Goal: Use online tool/utility: Utilize a website feature to perform a specific function

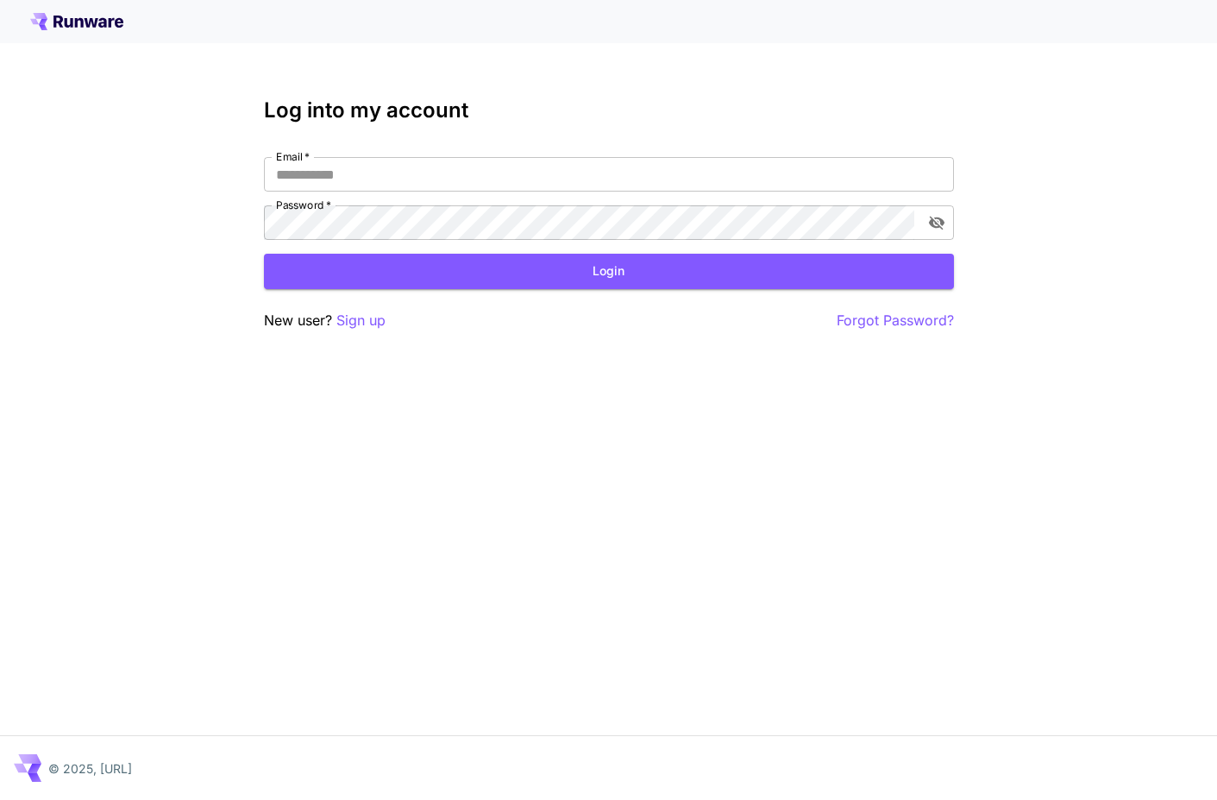
type input "**********"
click at [538, 270] on button "Login" at bounding box center [609, 271] width 690 height 35
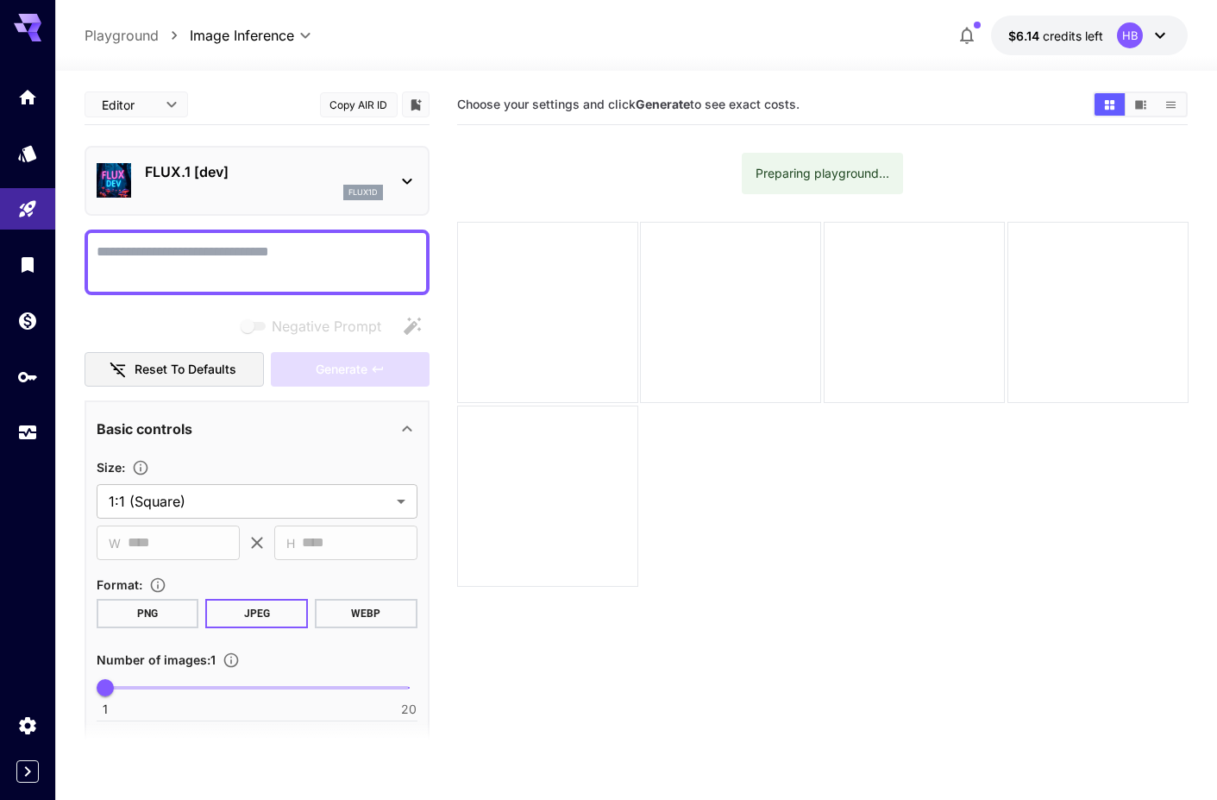
click at [360, 237] on div at bounding box center [257, 262] width 345 height 66
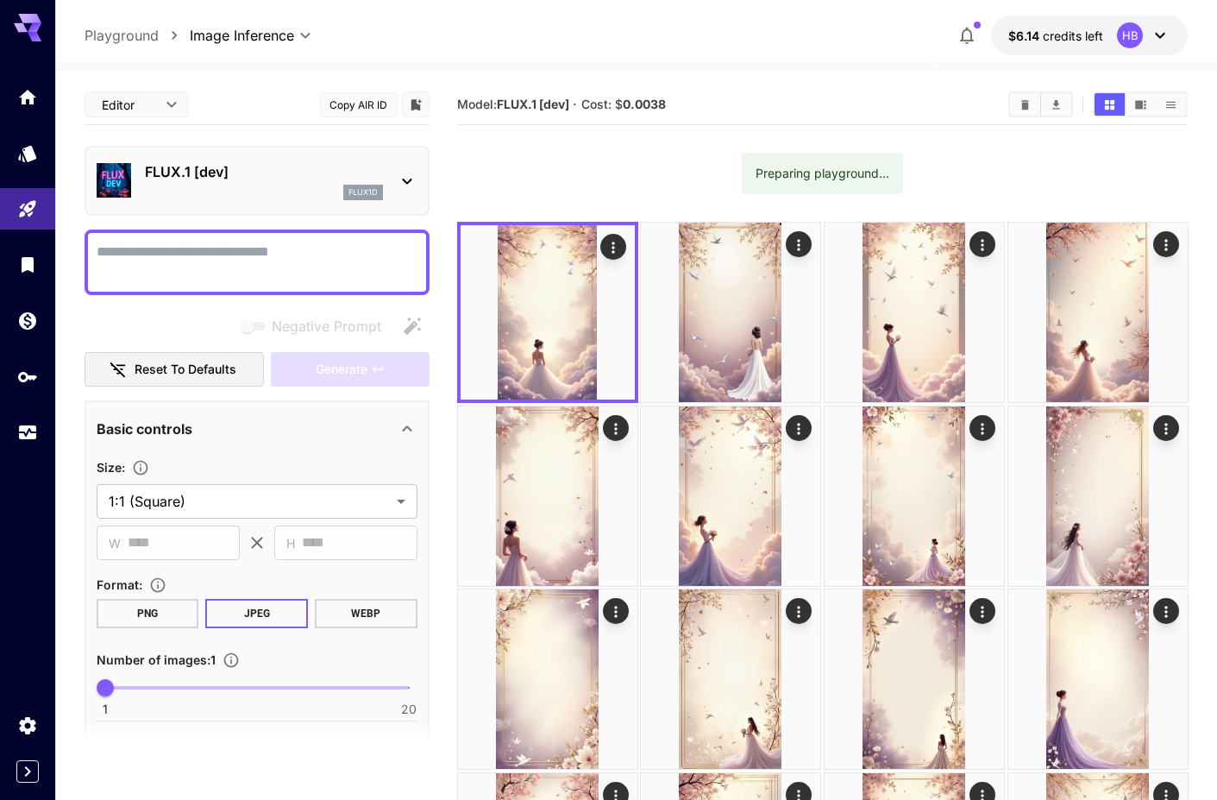
click at [343, 245] on textarea "Negative Prompt" at bounding box center [257, 262] width 321 height 41
type textarea "*****"
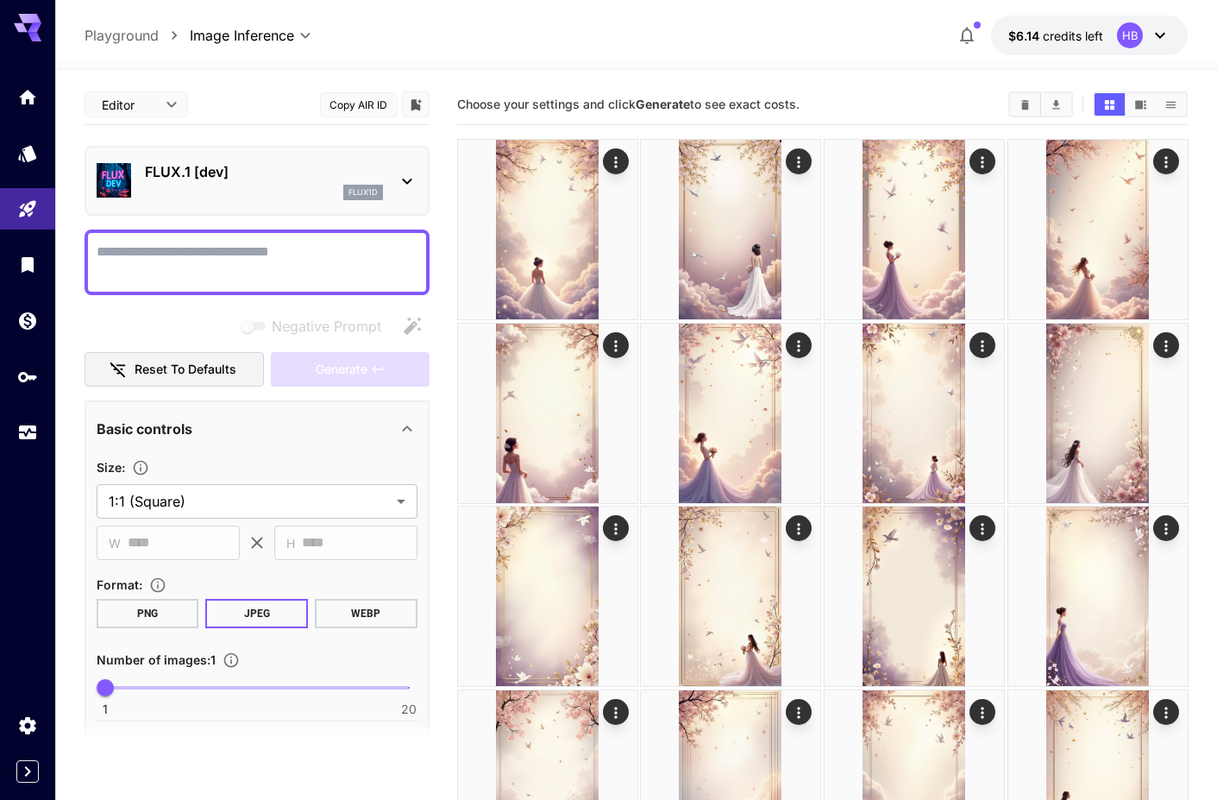
click at [232, 260] on textarea "Negative Prompt" at bounding box center [257, 262] width 321 height 41
paste textarea "**********"
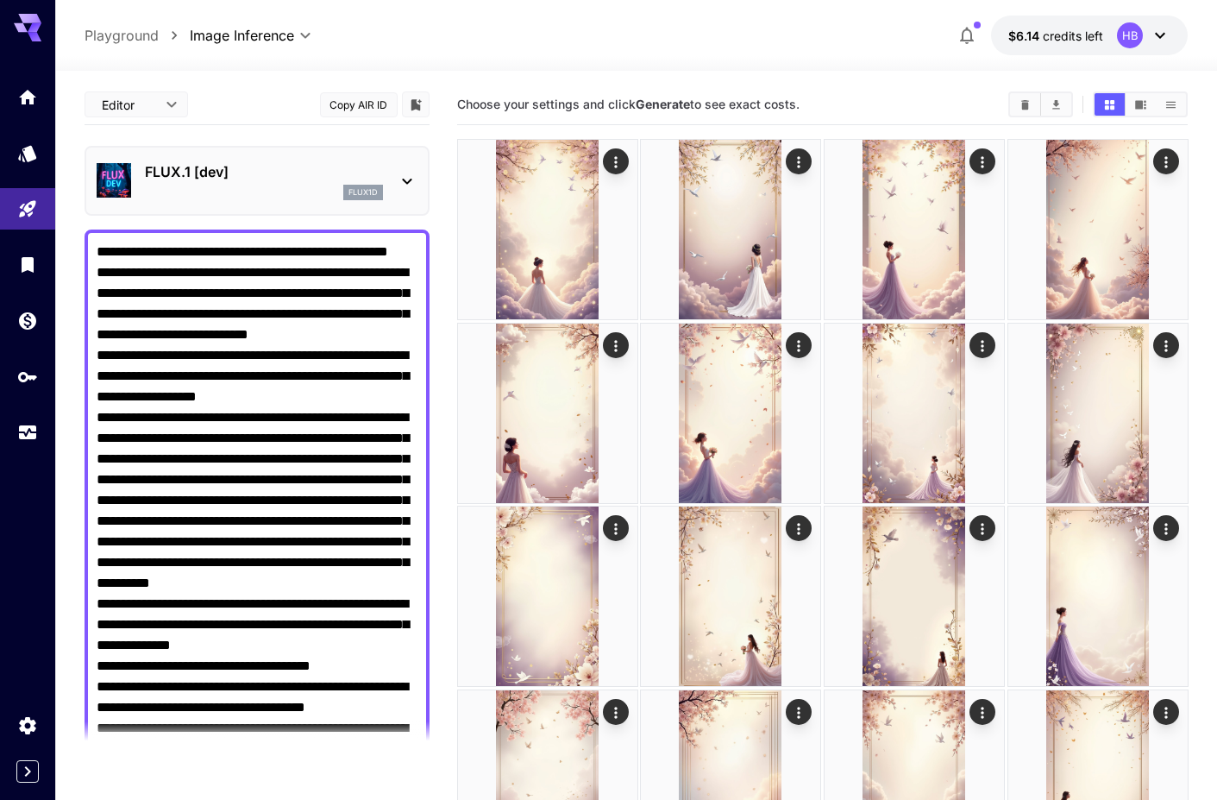
scroll to position [54, 0]
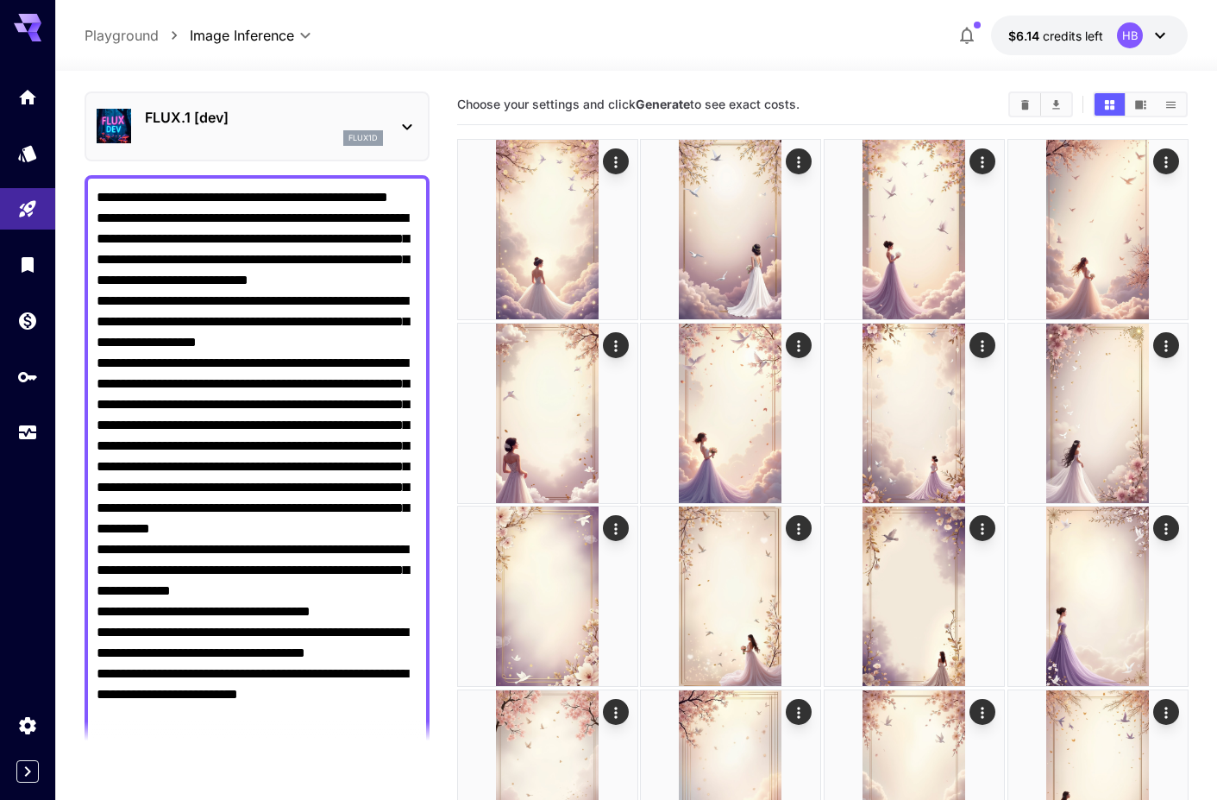
drag, startPoint x: 305, startPoint y: 587, endPoint x: 268, endPoint y: 585, distance: 36.3
click at [268, 585] on textarea "Negative Prompt" at bounding box center [257, 477] width 321 height 580
paste textarea "**********"
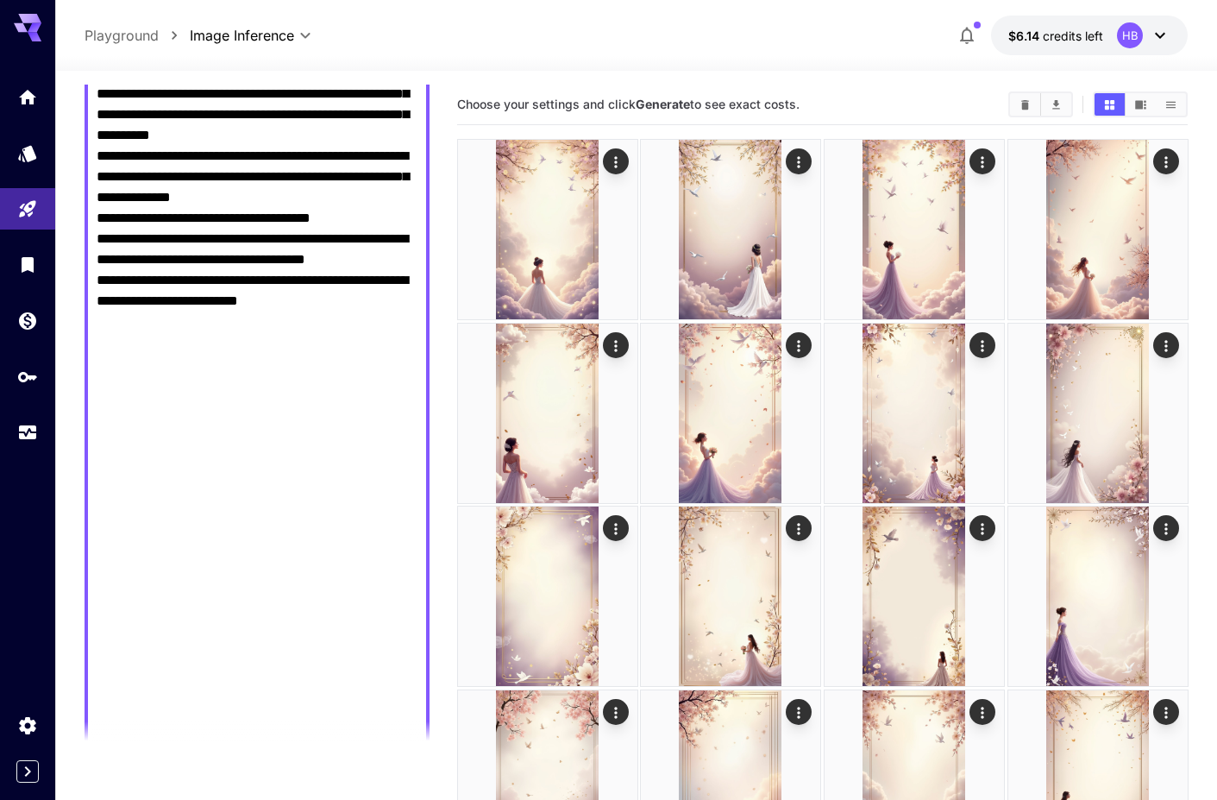
scroll to position [0, 0]
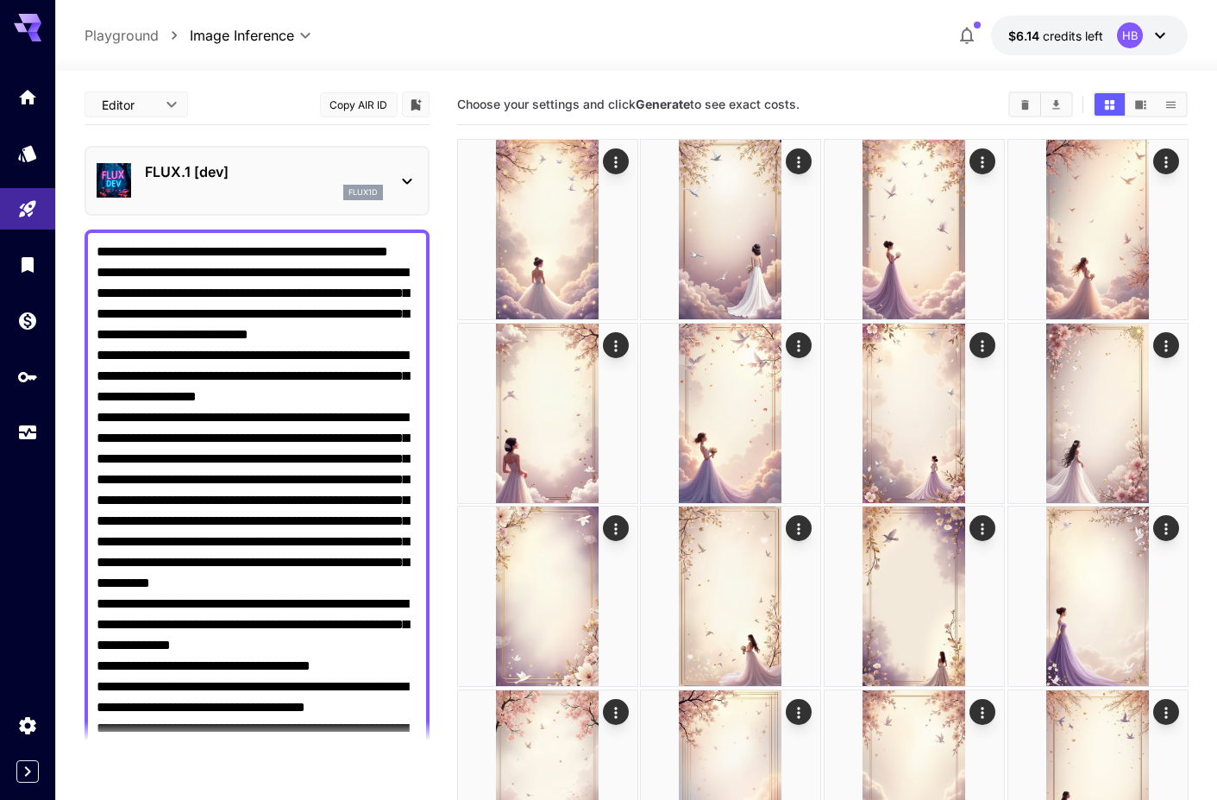
paste textarea
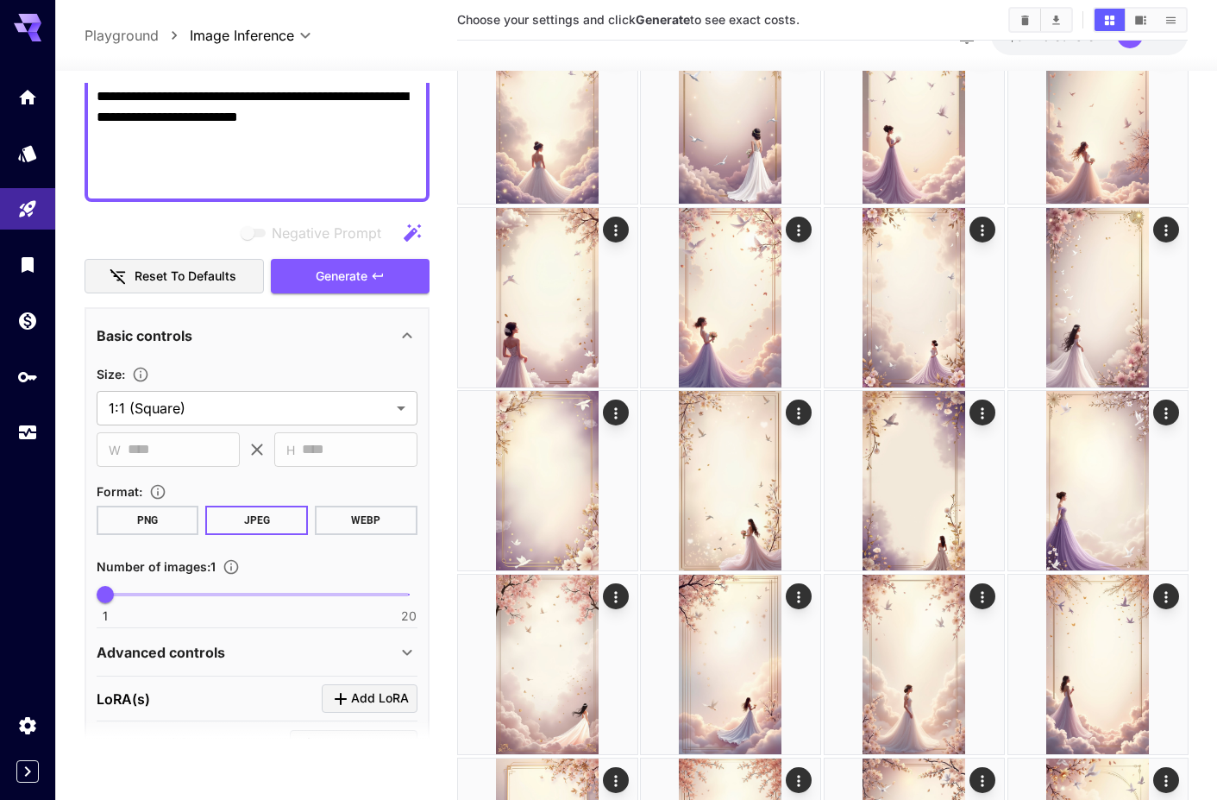
scroll to position [116, 0]
type textarea "**********"
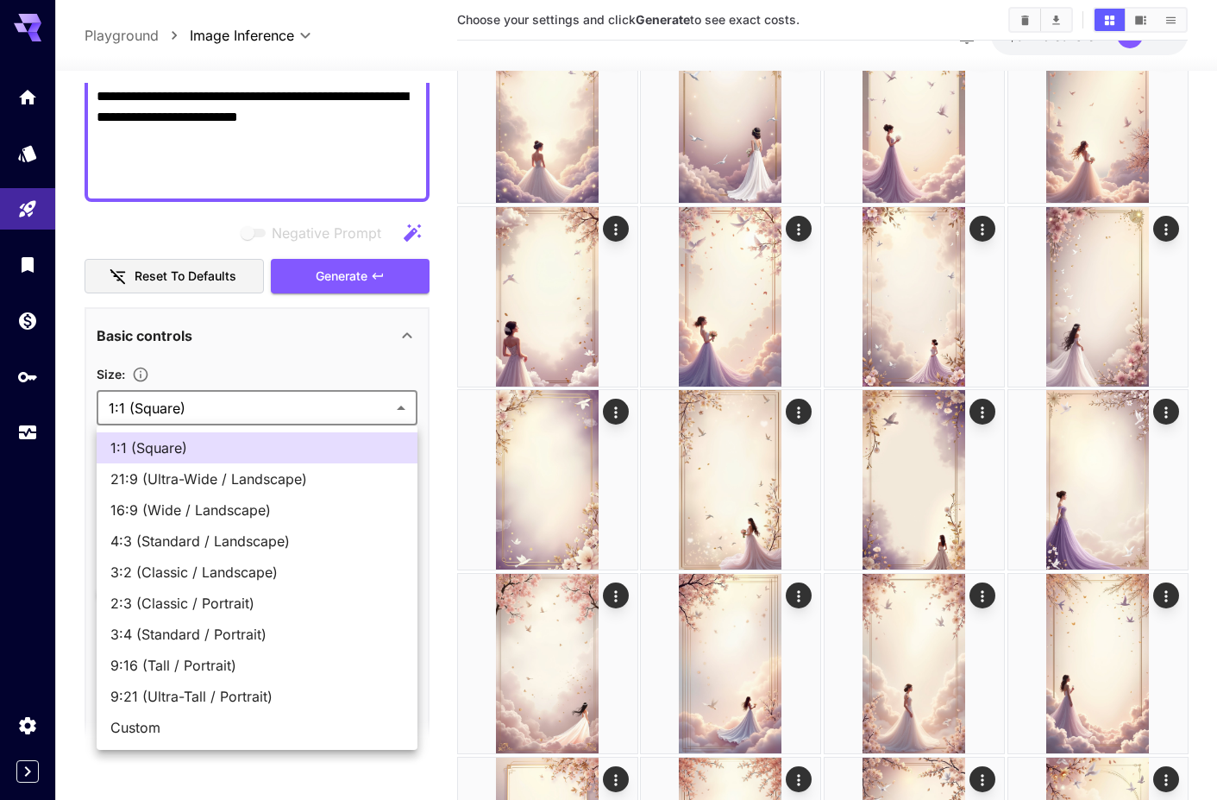
click at [202, 657] on span "9:16 (Tall / Portrait)" at bounding box center [256, 665] width 293 height 21
type input "**********"
type input "***"
type input "****"
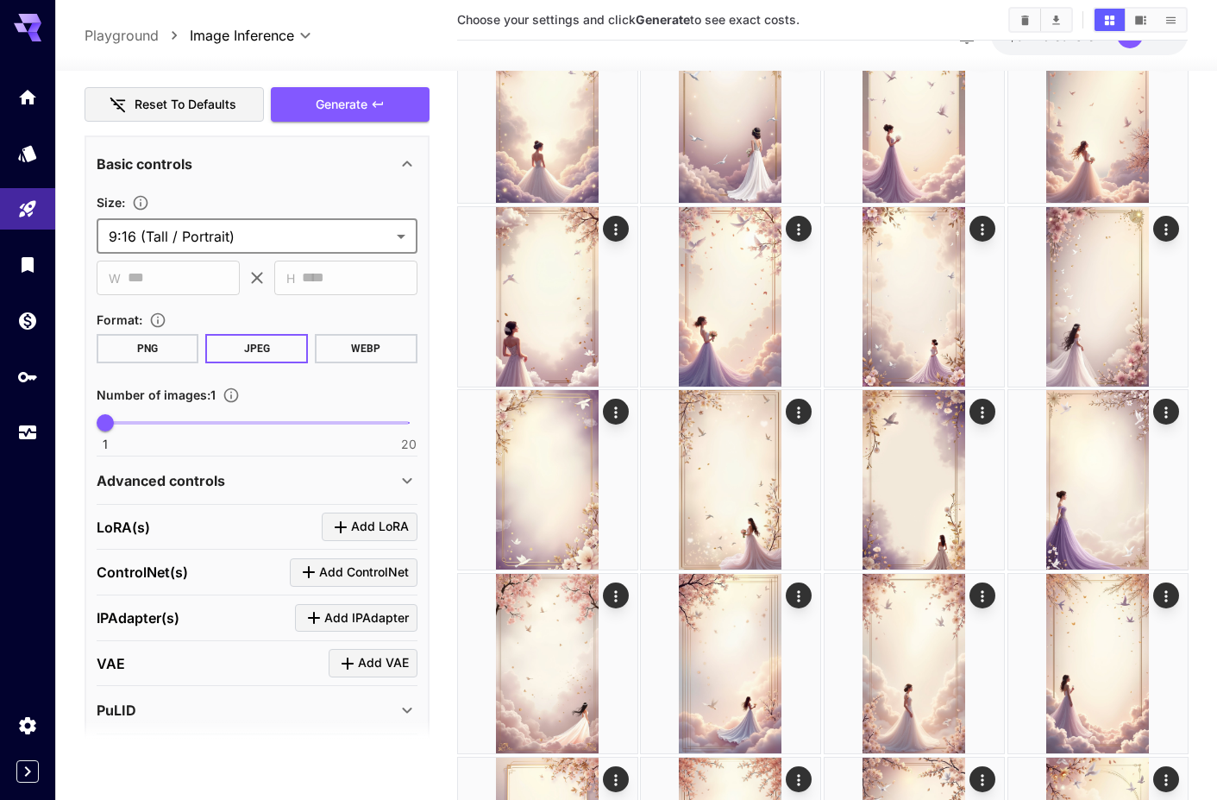
scroll to position [912, 0]
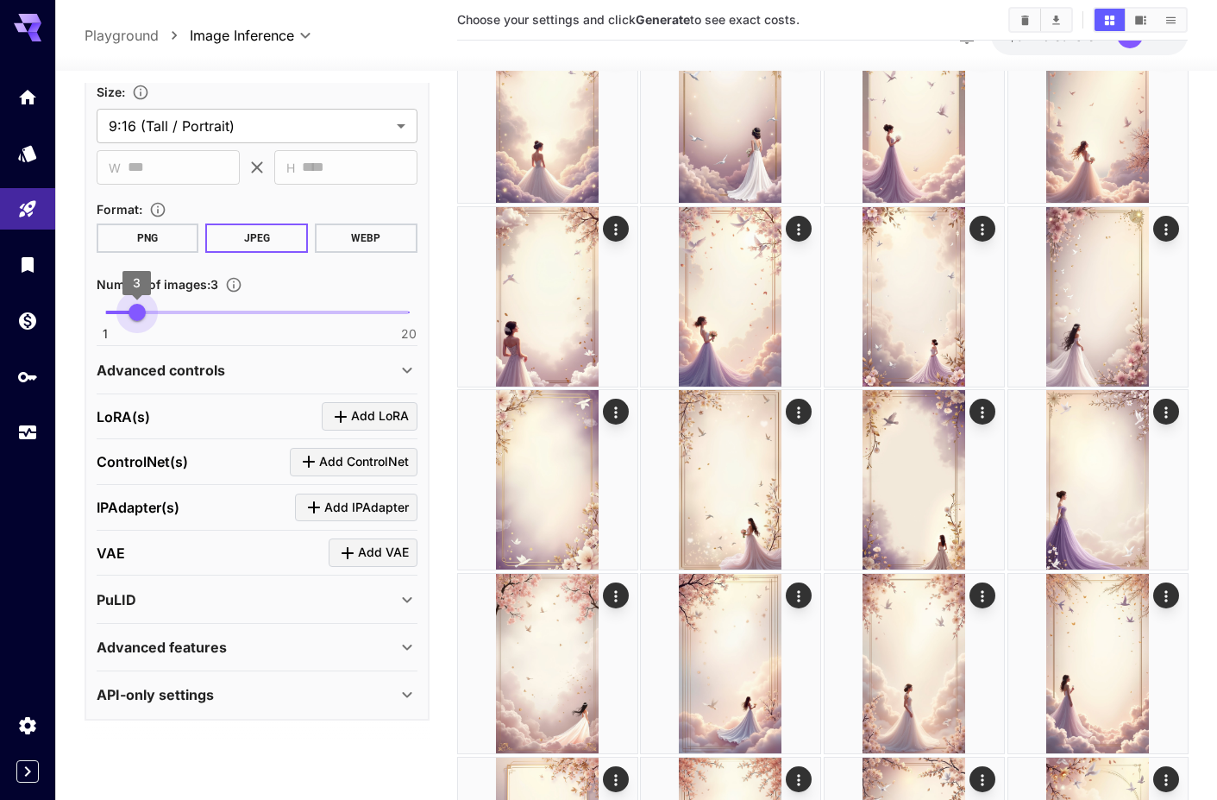
type input "*"
drag, startPoint x: 108, startPoint y: 311, endPoint x: 154, endPoint y: 311, distance: 46.6
click at [154, 311] on span "4" at bounding box center [152, 312] width 17 height 17
click at [248, 365] on div "Advanced controls" at bounding box center [247, 370] width 300 height 21
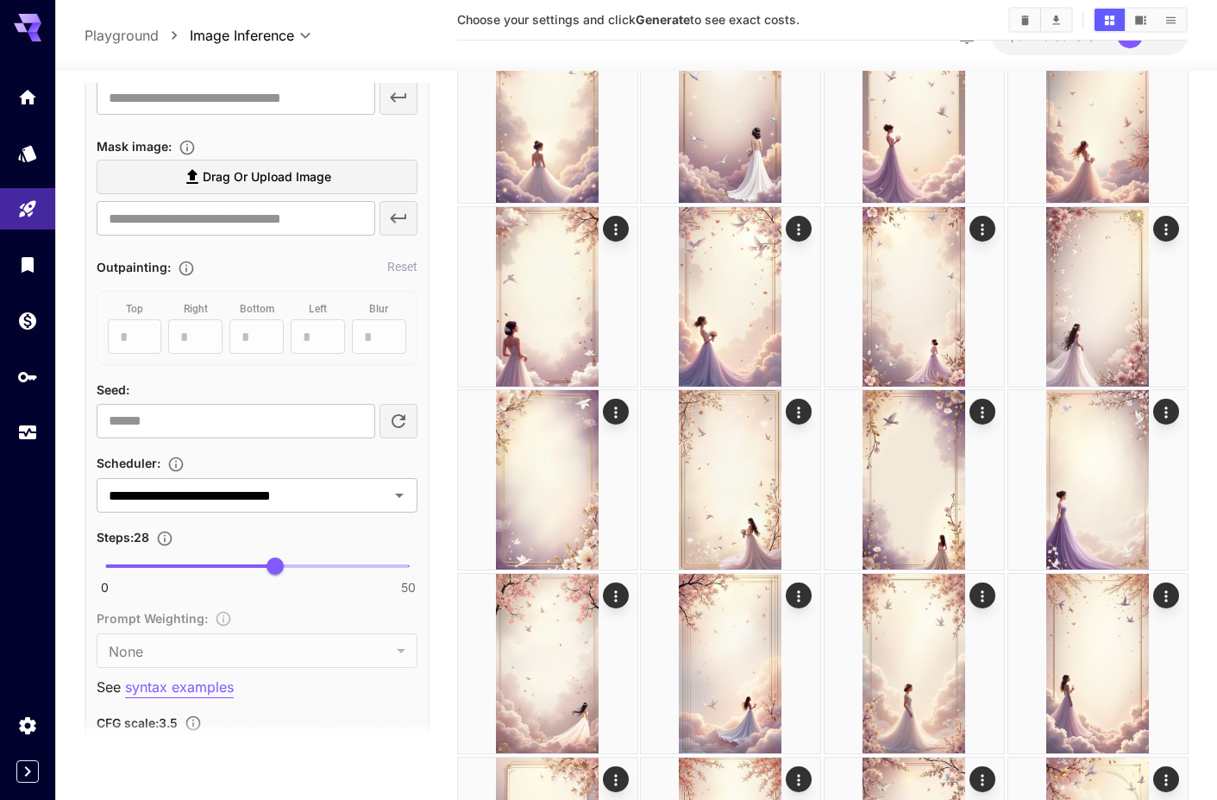
scroll to position [1400, 0]
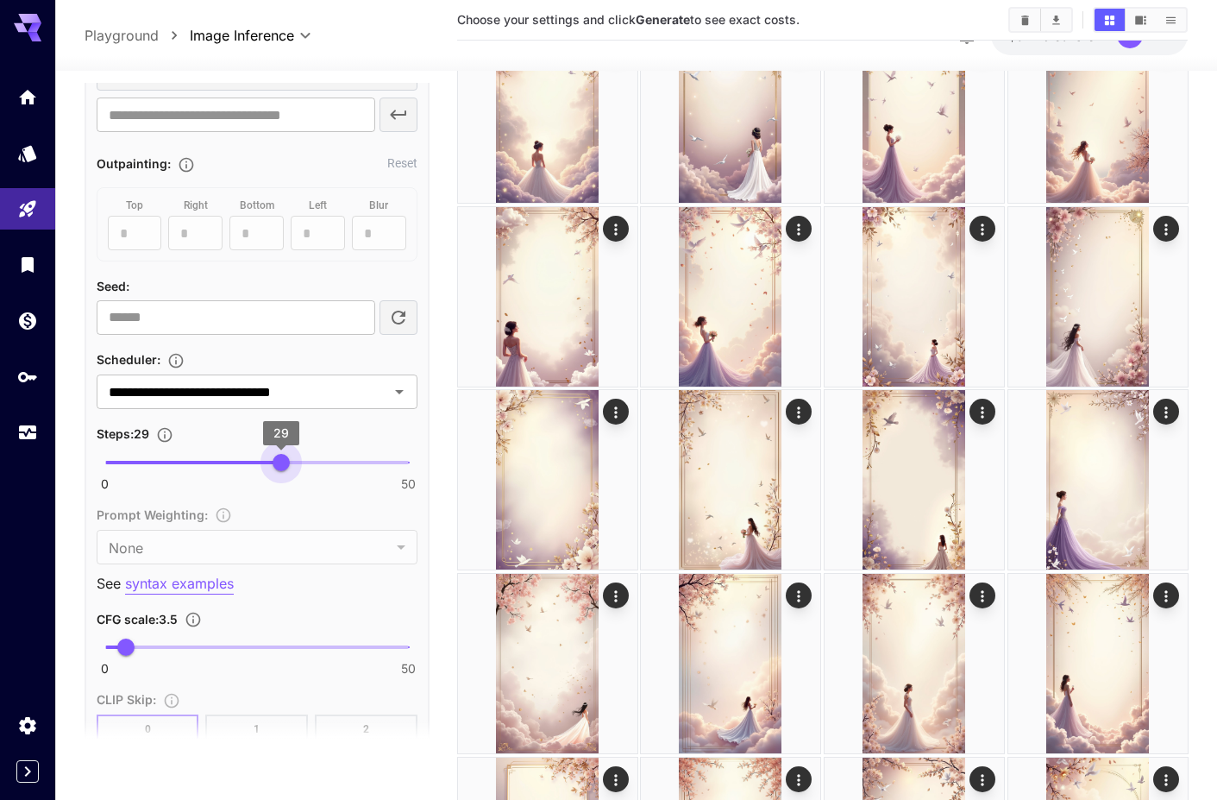
type input "**"
drag, startPoint x: 274, startPoint y: 459, endPoint x: 288, endPoint y: 459, distance: 13.8
click at [288, 459] on span "30" at bounding box center [287, 462] width 17 height 17
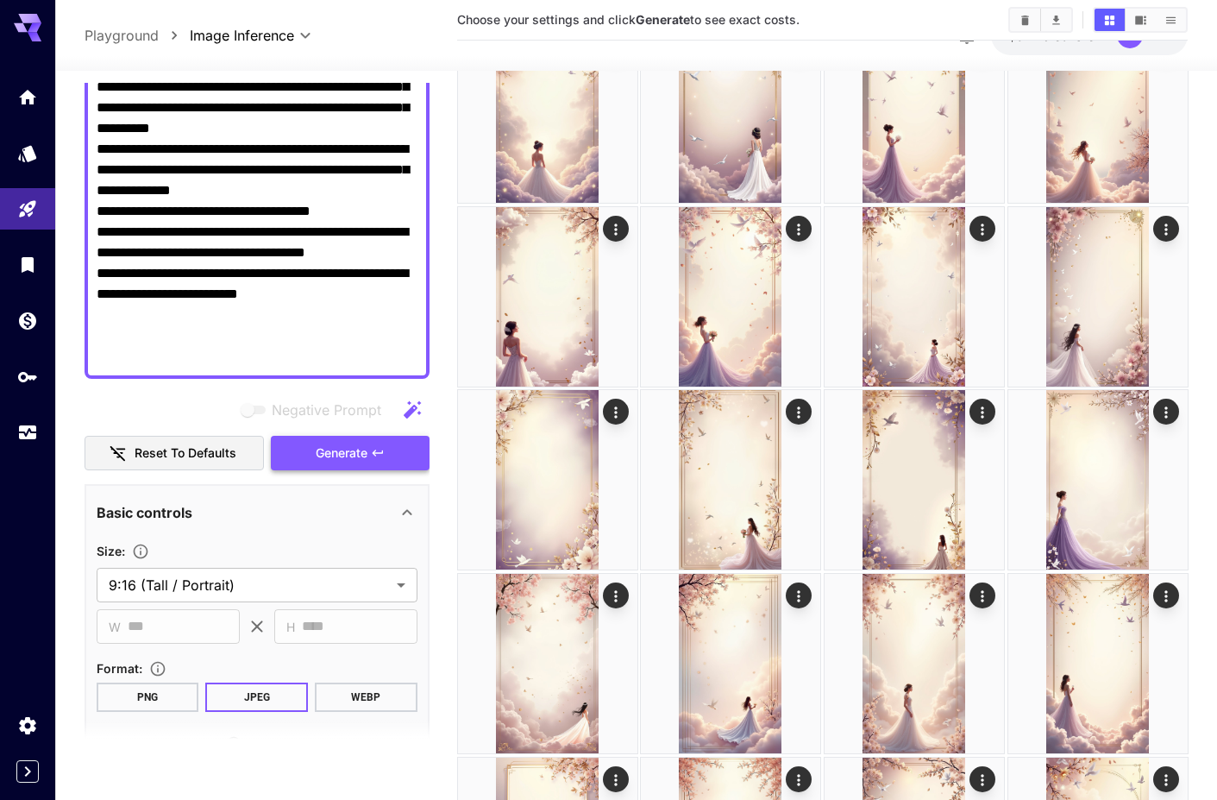
scroll to position [594, 0]
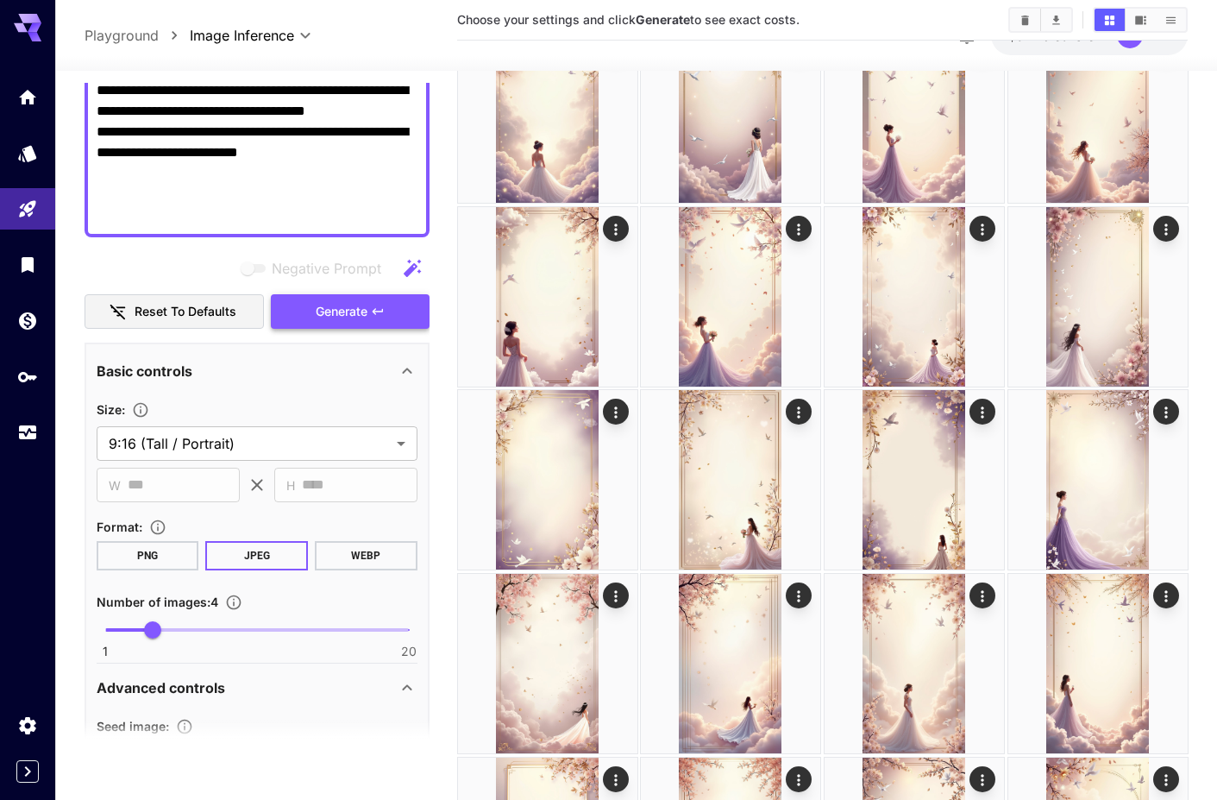
click at [364, 321] on span "Generate" at bounding box center [342, 312] width 52 height 22
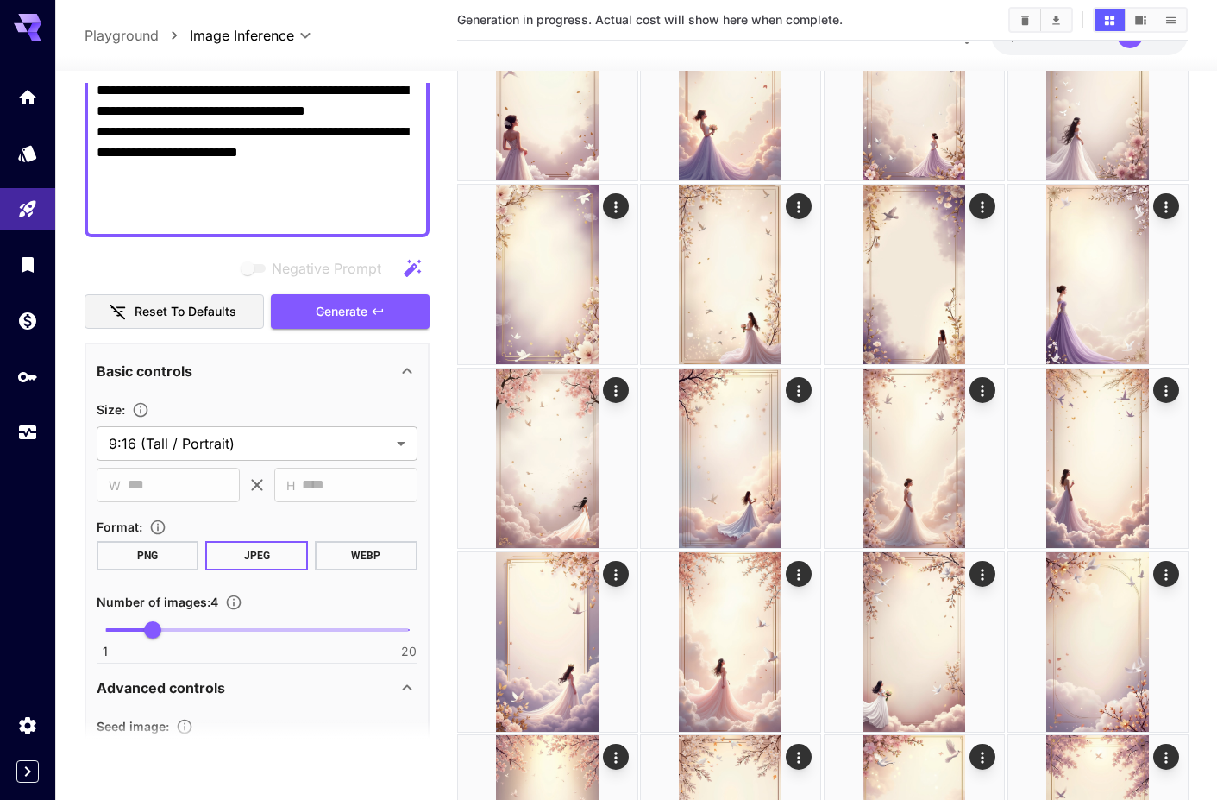
scroll to position [0, 0]
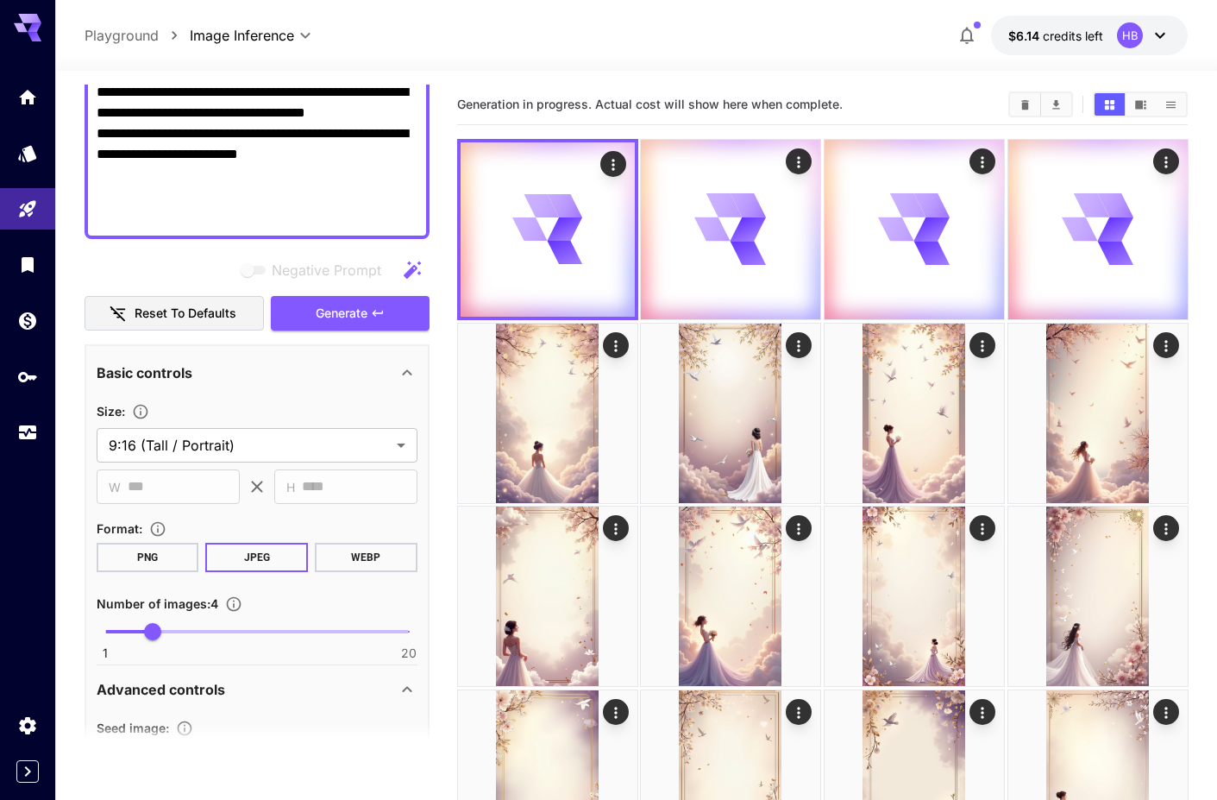
click at [736, 35] on div "**********" at bounding box center [637, 36] width 1104 height 40
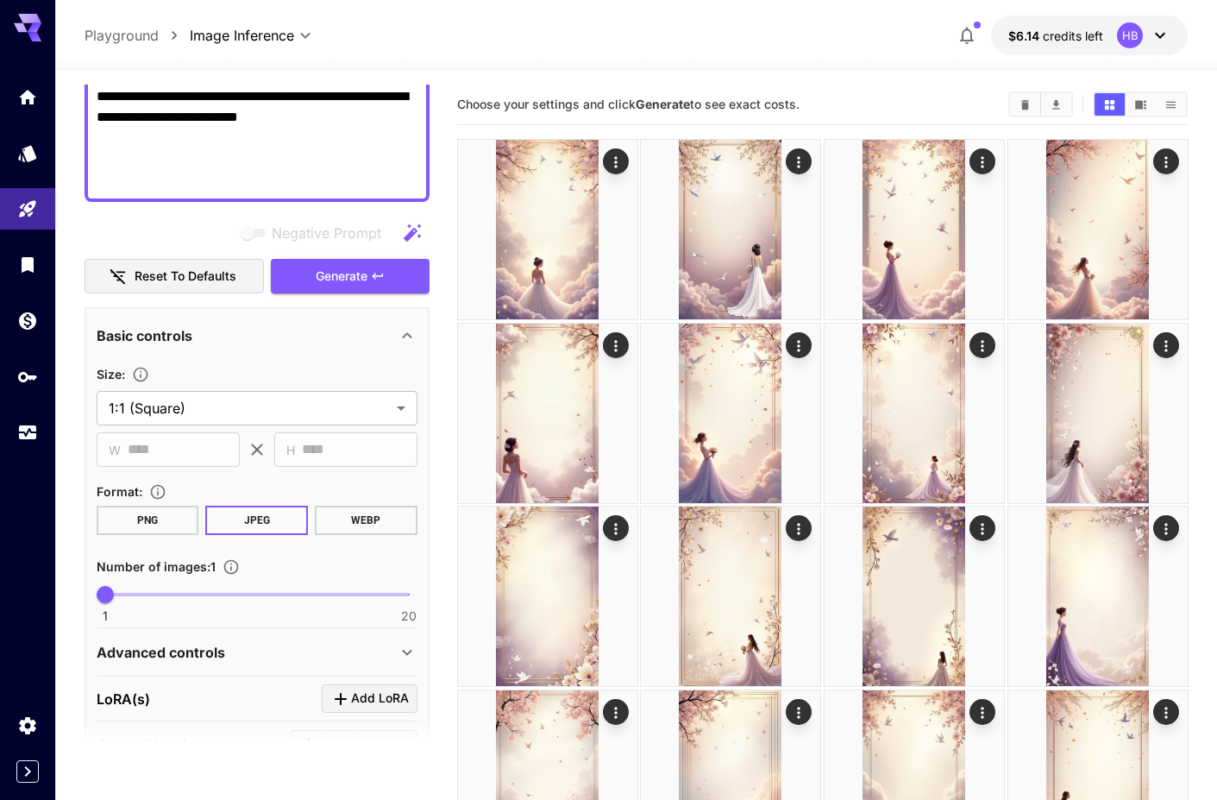
scroll to position [663, 0]
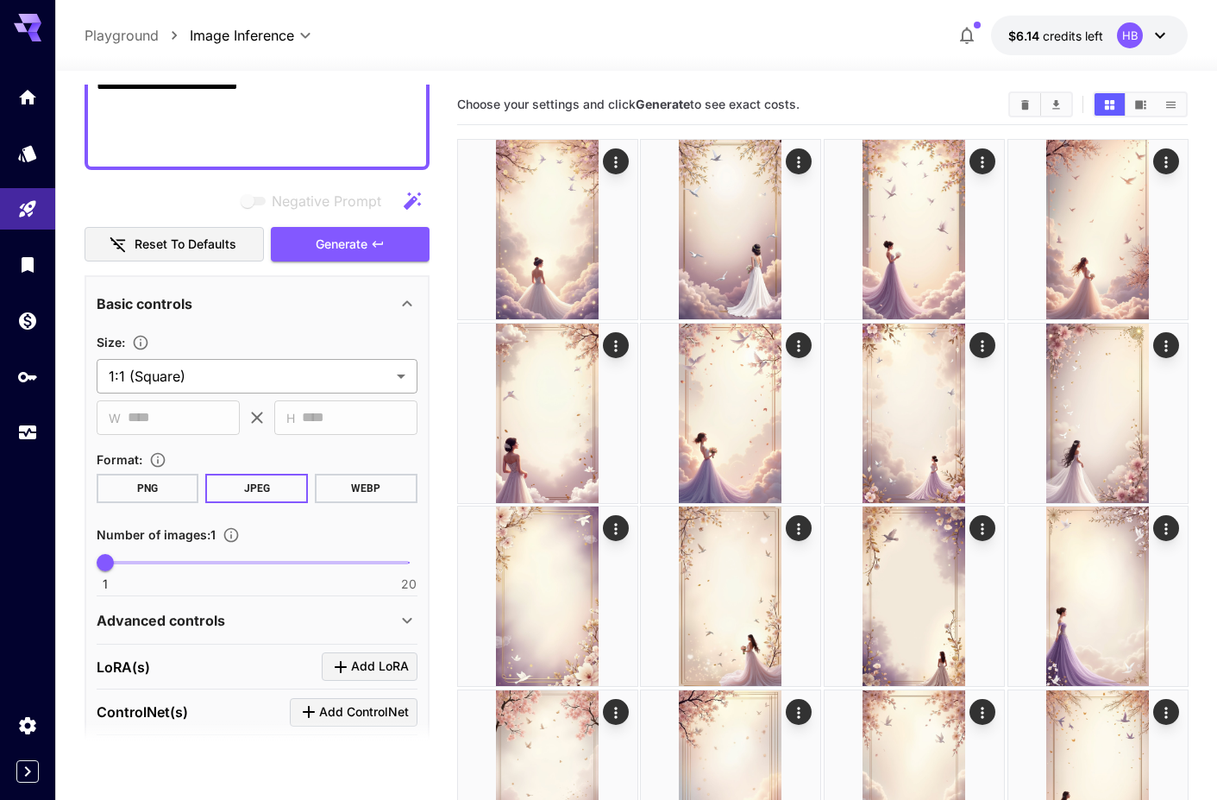
type textarea "**********"
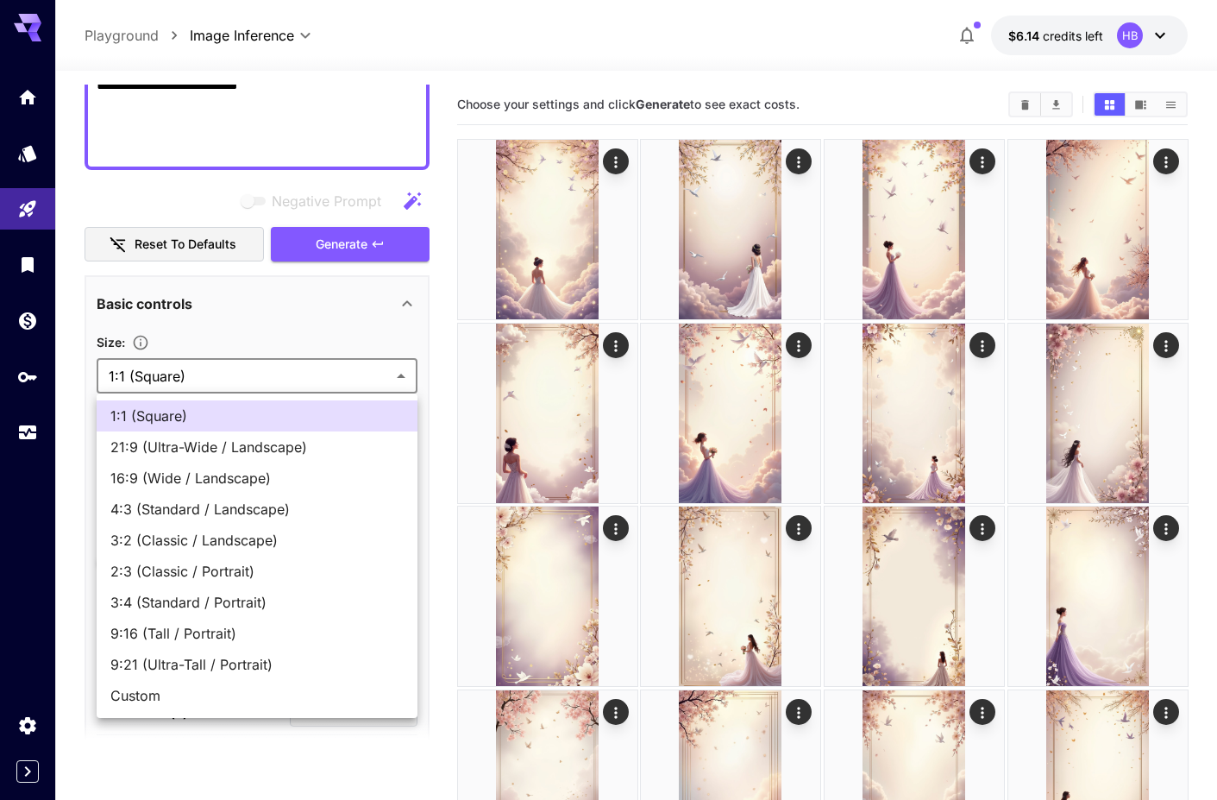
click at [195, 632] on span "9:16 (Tall / Portrait)" at bounding box center [256, 633] width 293 height 21
type input "**********"
type input "***"
type input "****"
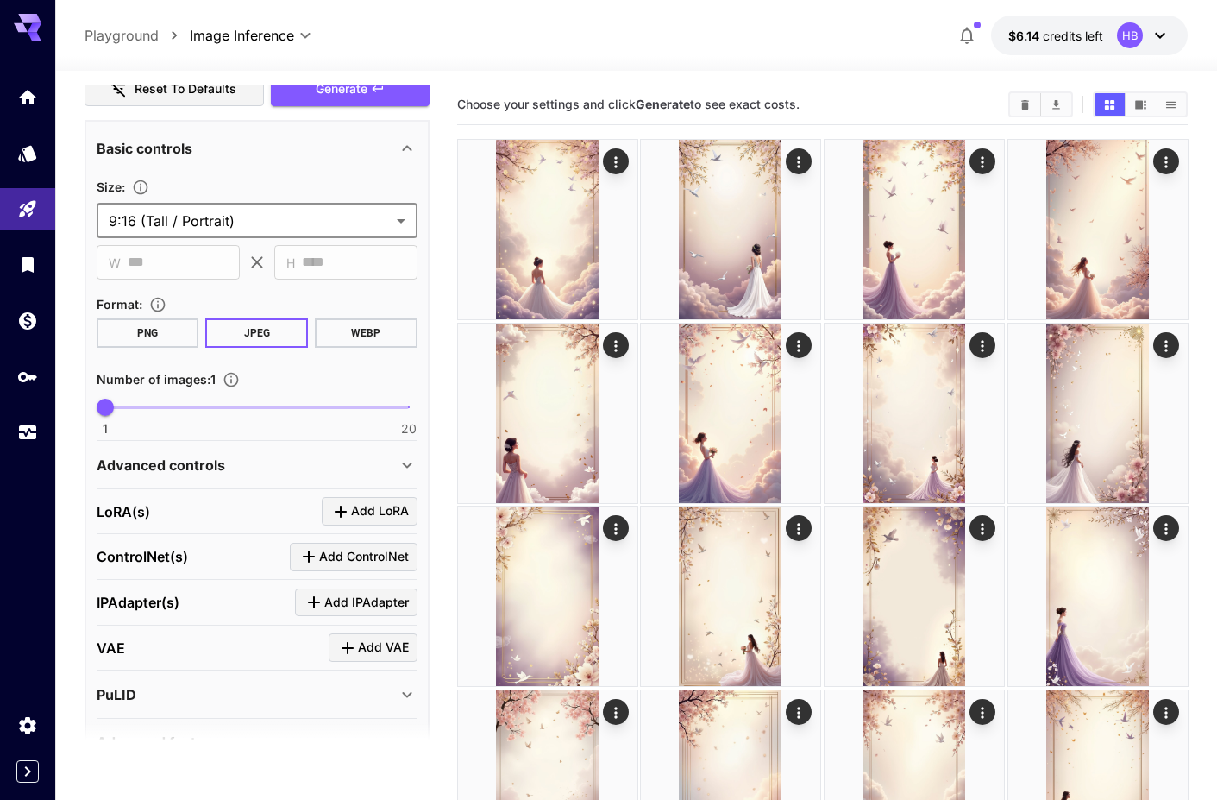
scroll to position [825, 0]
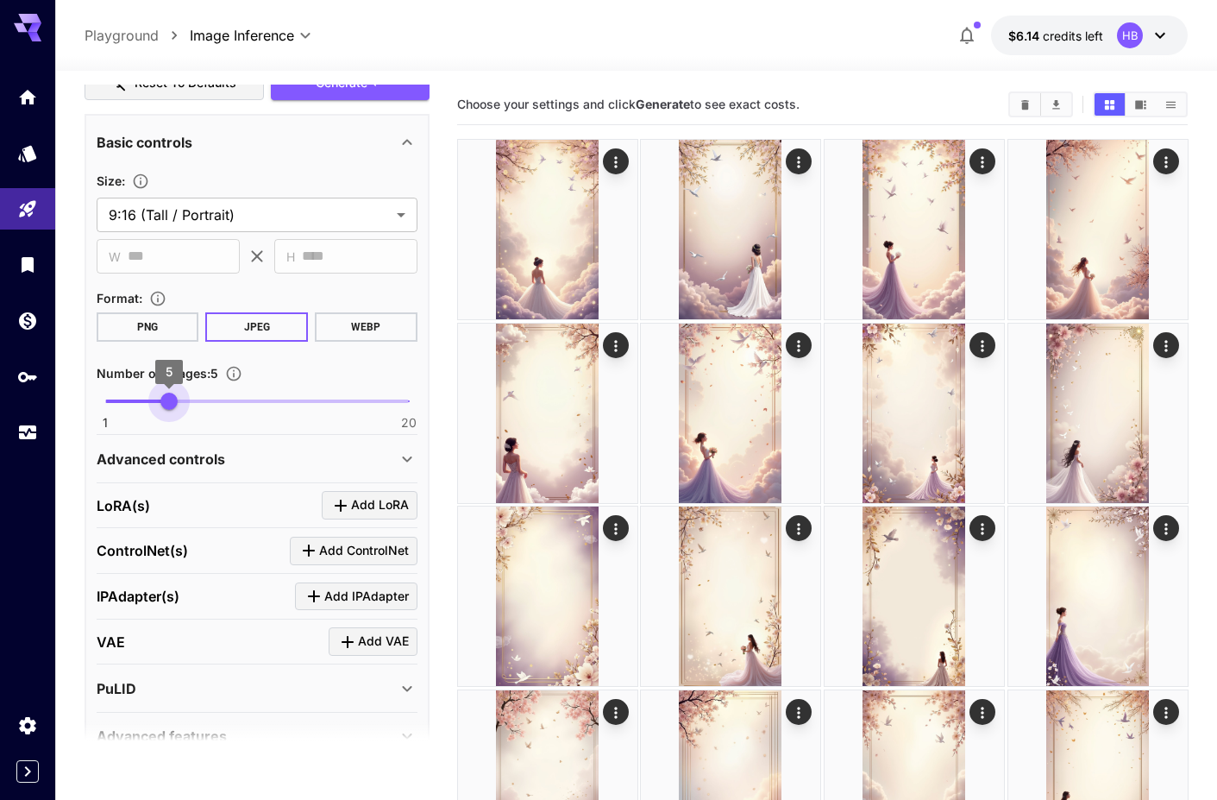
type input "*"
drag, startPoint x: 111, startPoint y: 399, endPoint x: 157, endPoint y: 401, distance: 45.8
click at [157, 401] on span "4" at bounding box center [152, 401] width 17 height 17
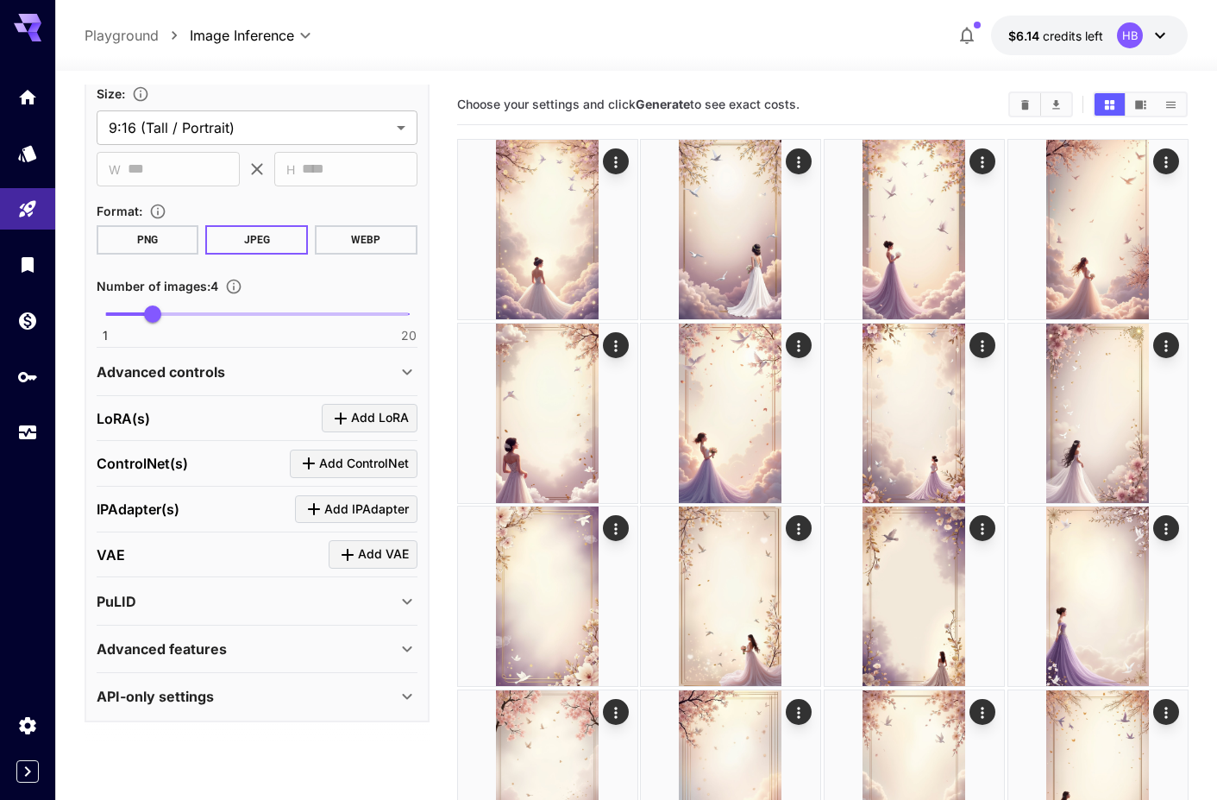
click at [284, 374] on div "Advanced controls" at bounding box center [247, 372] width 300 height 21
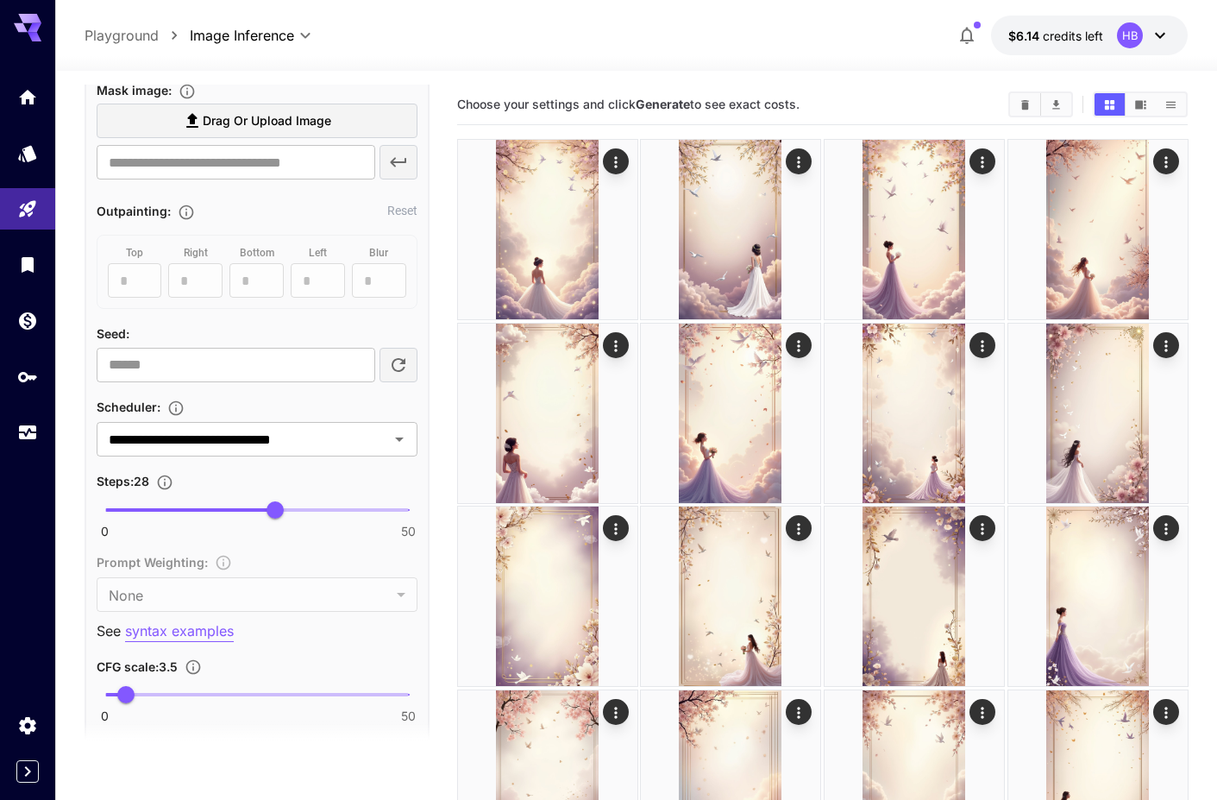
scroll to position [1361, 0]
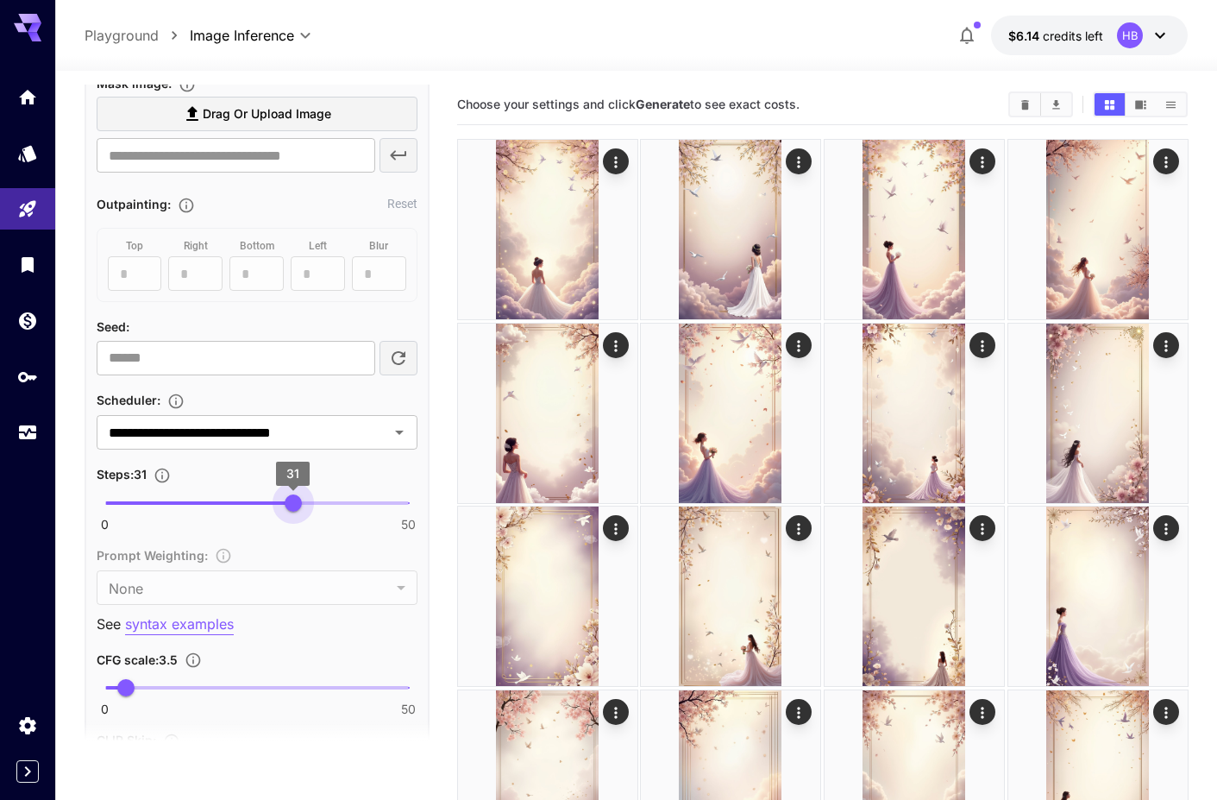
type input "**"
drag, startPoint x: 278, startPoint y: 502, endPoint x: 287, endPoint y: 503, distance: 9.5
click at [287, 503] on span "30" at bounding box center [287, 502] width 17 height 17
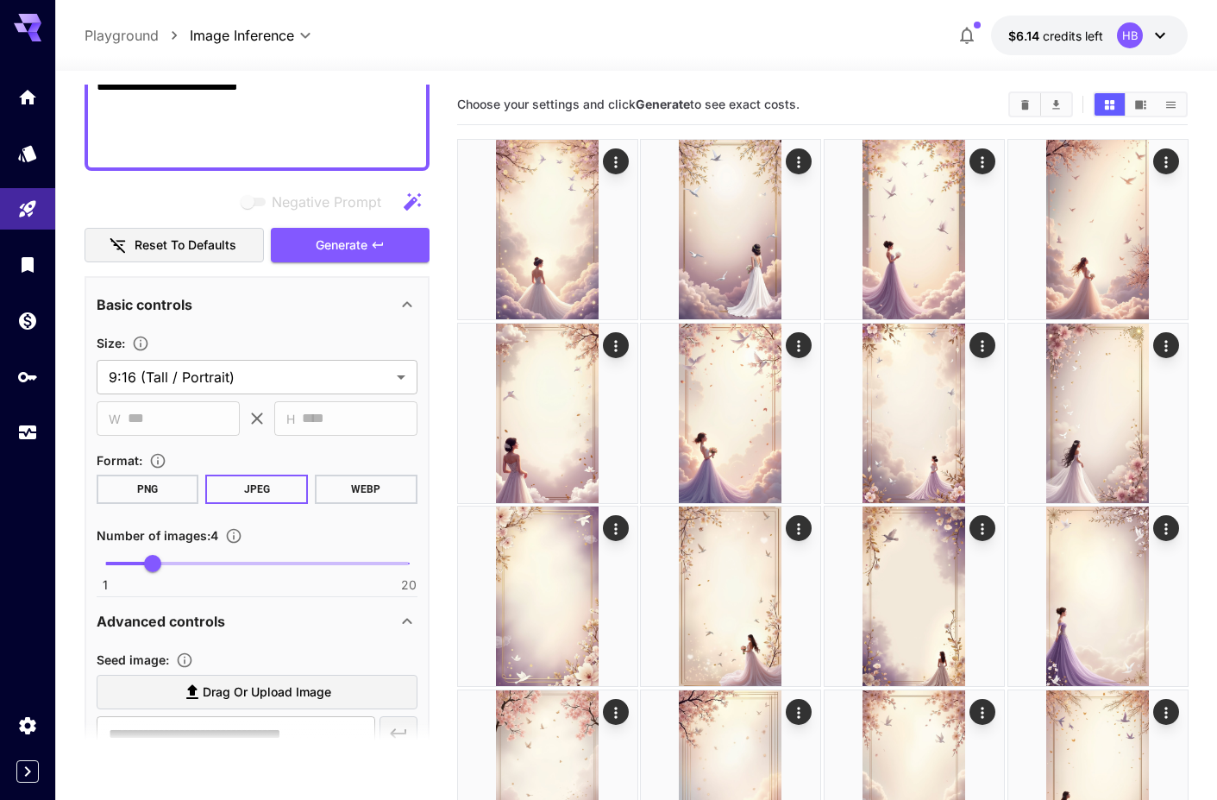
scroll to position [280, 0]
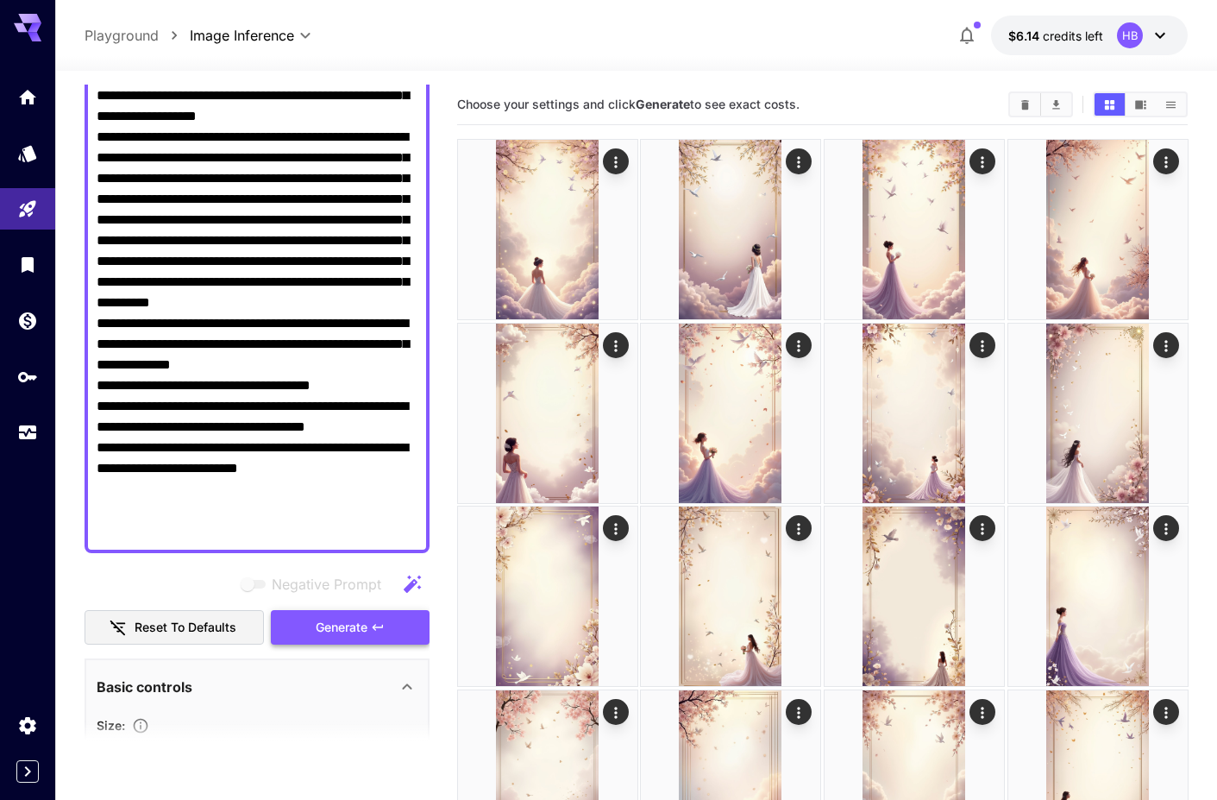
click at [345, 626] on span "Generate" at bounding box center [342, 628] width 52 height 22
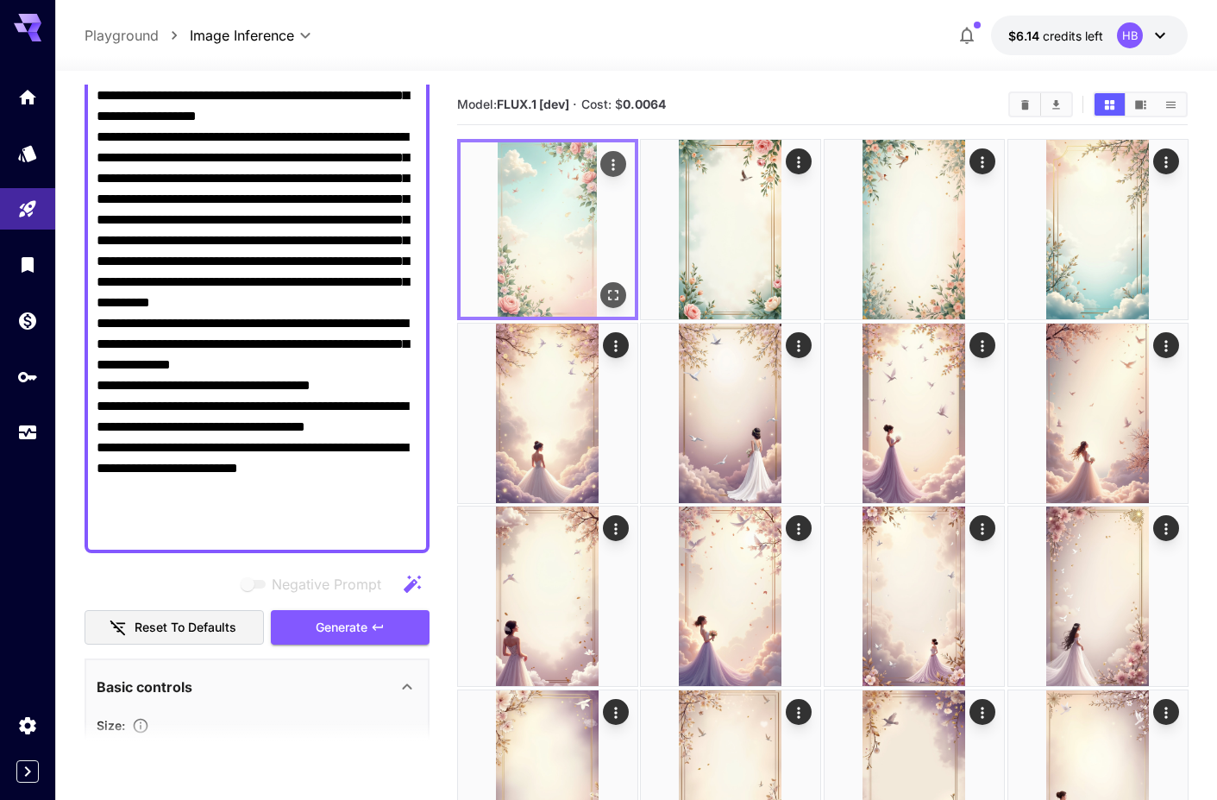
click at [614, 287] on icon "Open in fullscreen" at bounding box center [612, 294] width 17 height 17
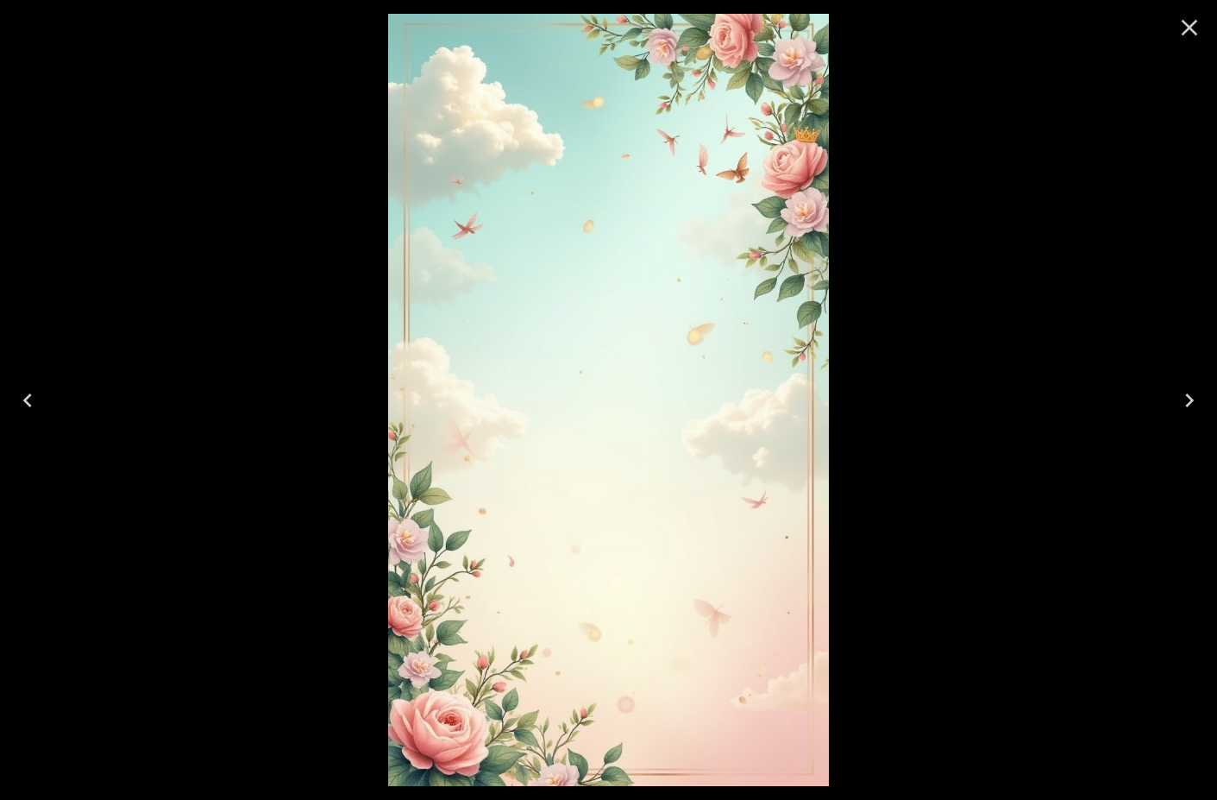
click at [1190, 29] on icon "Close" at bounding box center [1190, 28] width 28 height 28
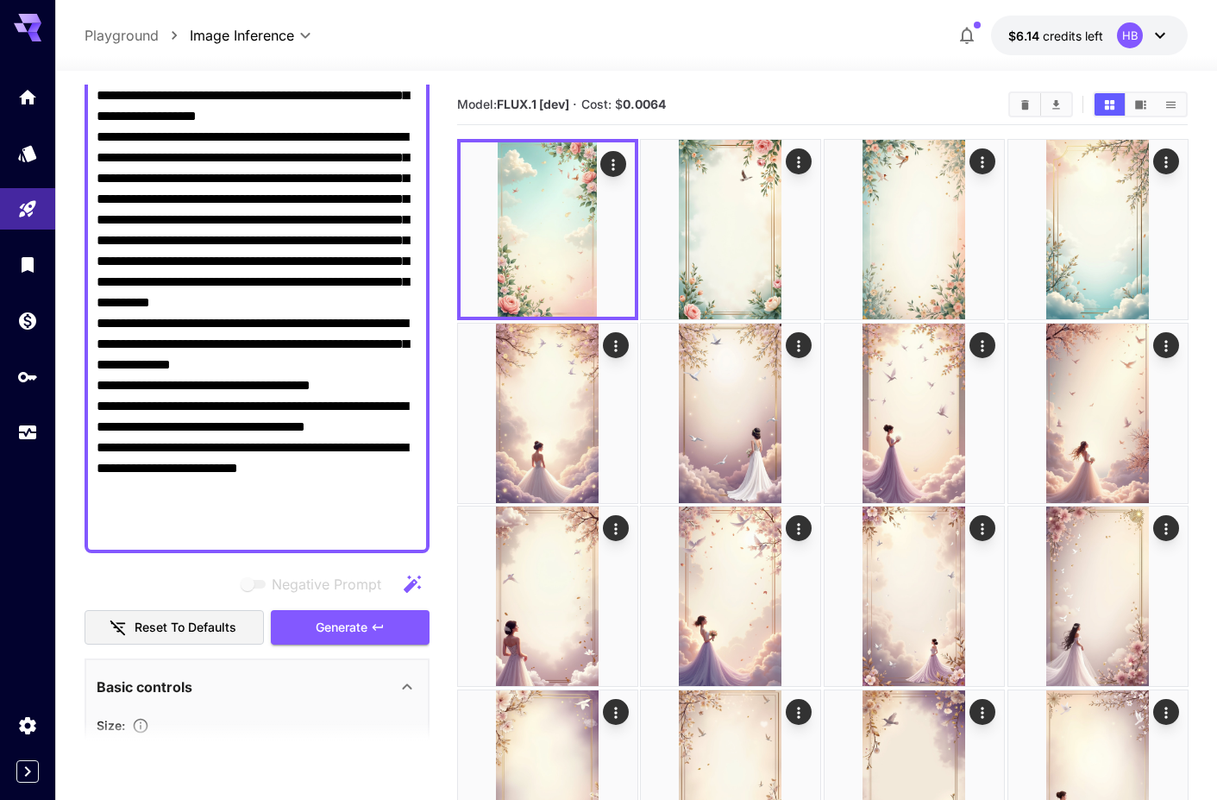
click at [212, 211] on textarea "Negative Prompt" at bounding box center [257, 251] width 321 height 580
paste textarea
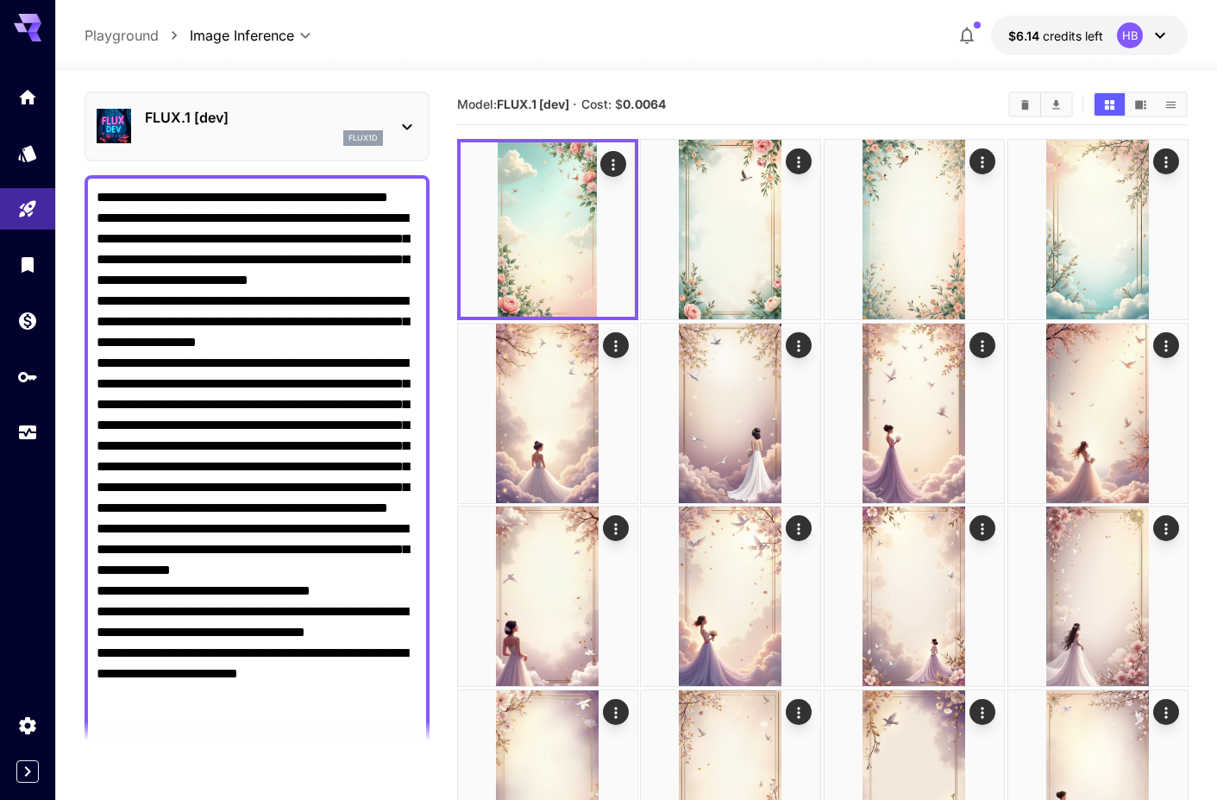
scroll to position [76, 0]
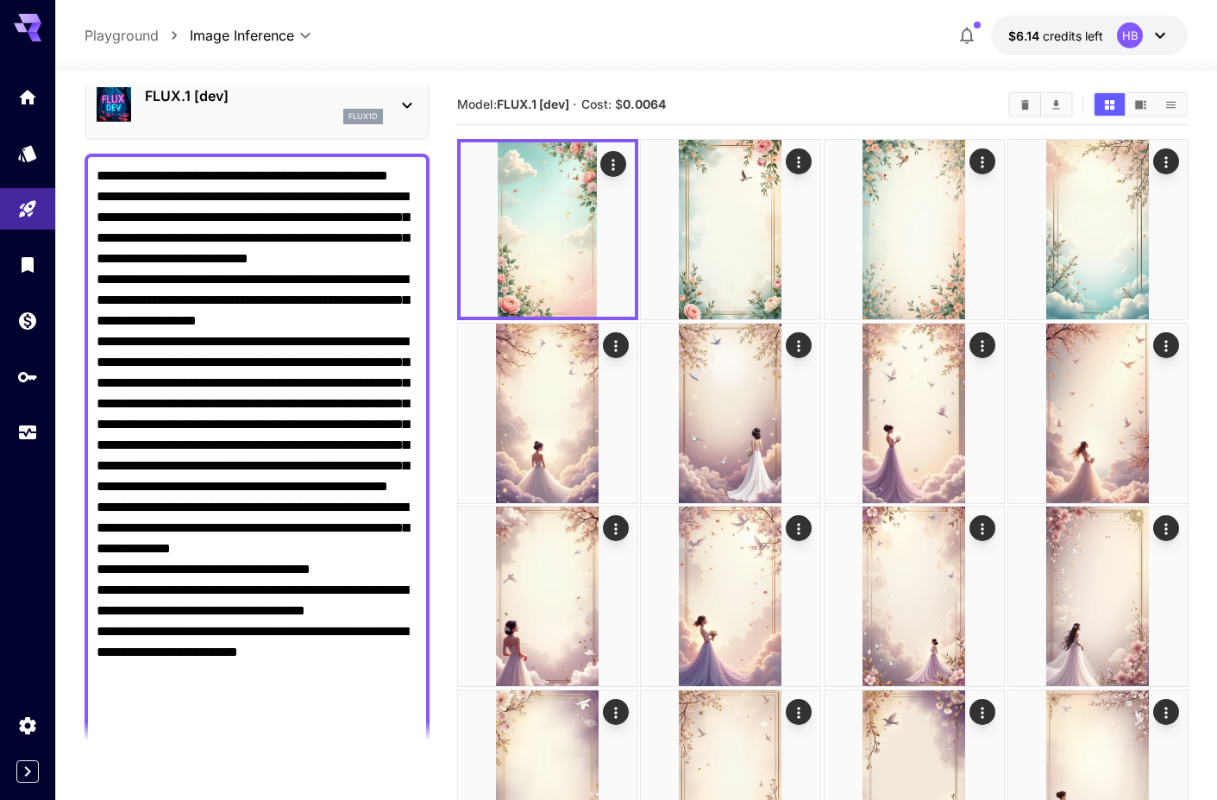
drag, startPoint x: 384, startPoint y: 544, endPoint x: 120, endPoint y: 568, distance: 265.1
click at [120, 568] on textarea "Negative Prompt" at bounding box center [257, 456] width 321 height 580
paste textarea
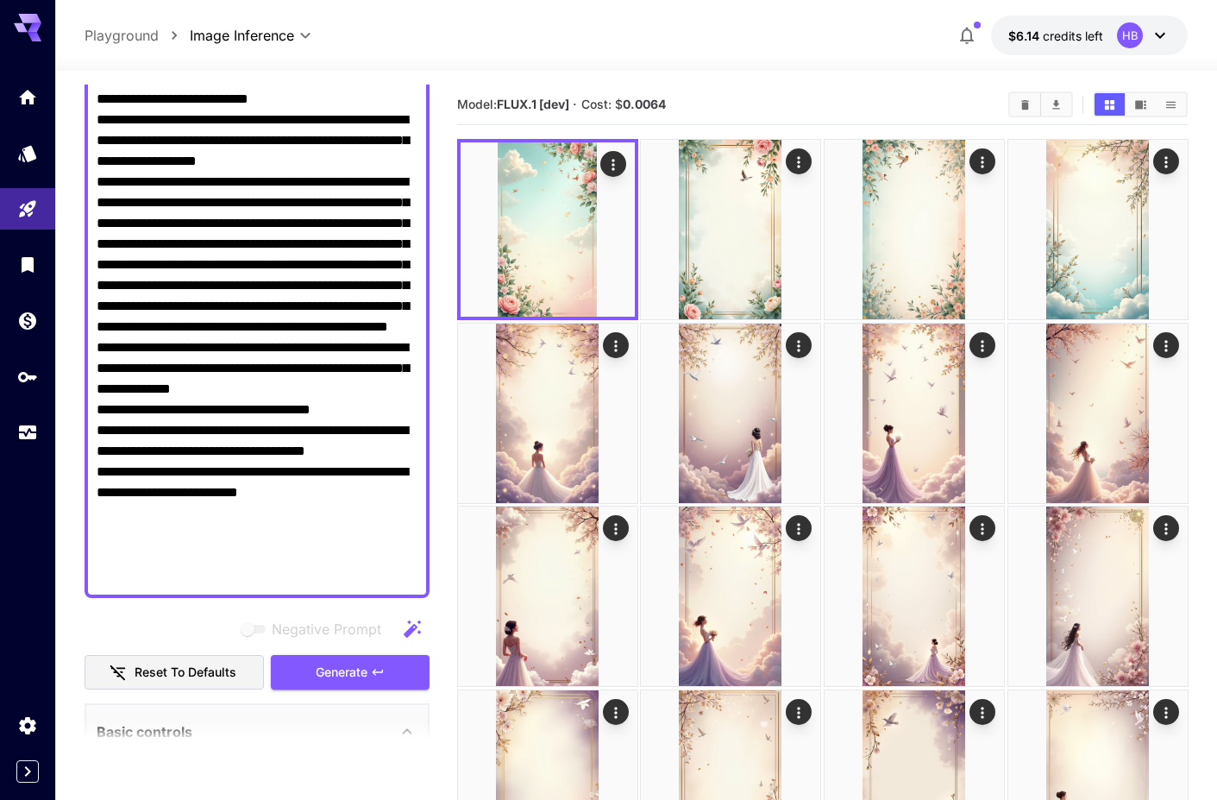
scroll to position [255, 0]
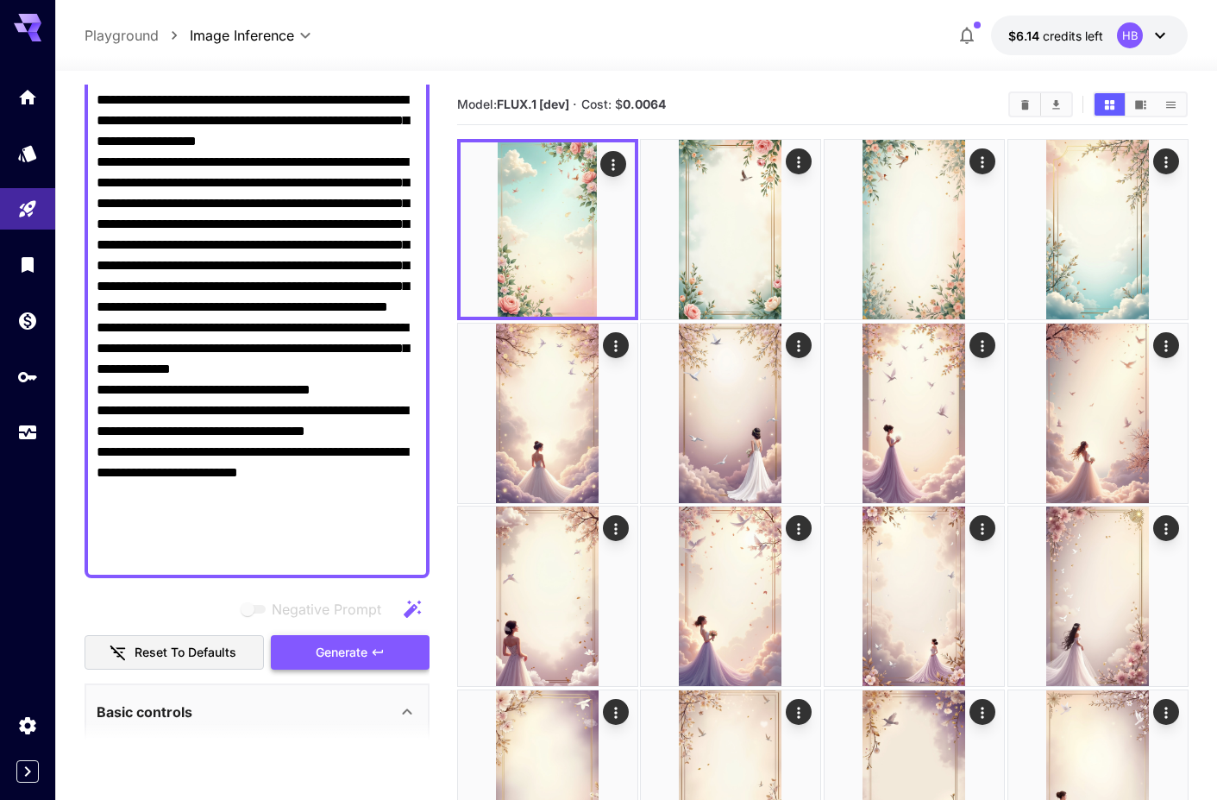
click at [350, 645] on span "Generate" at bounding box center [342, 653] width 52 height 22
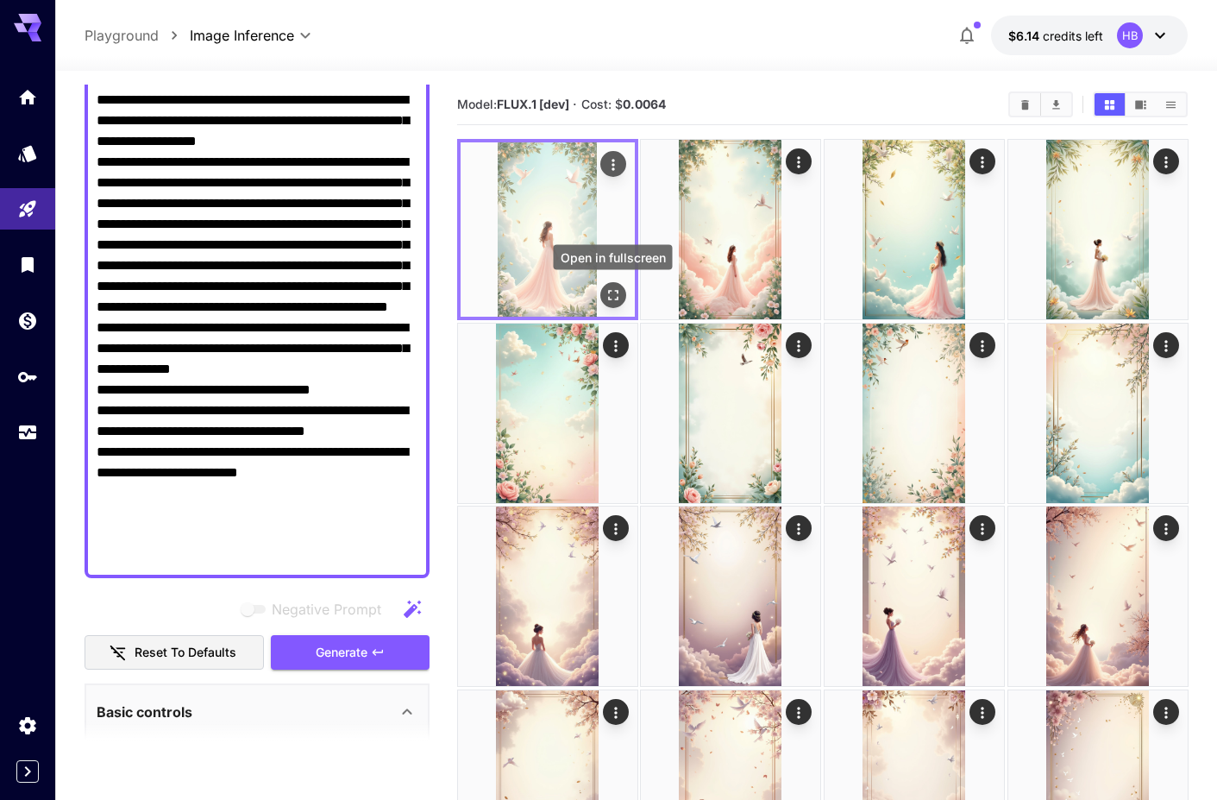
click at [612, 292] on icon "Open in fullscreen" at bounding box center [612, 294] width 17 height 17
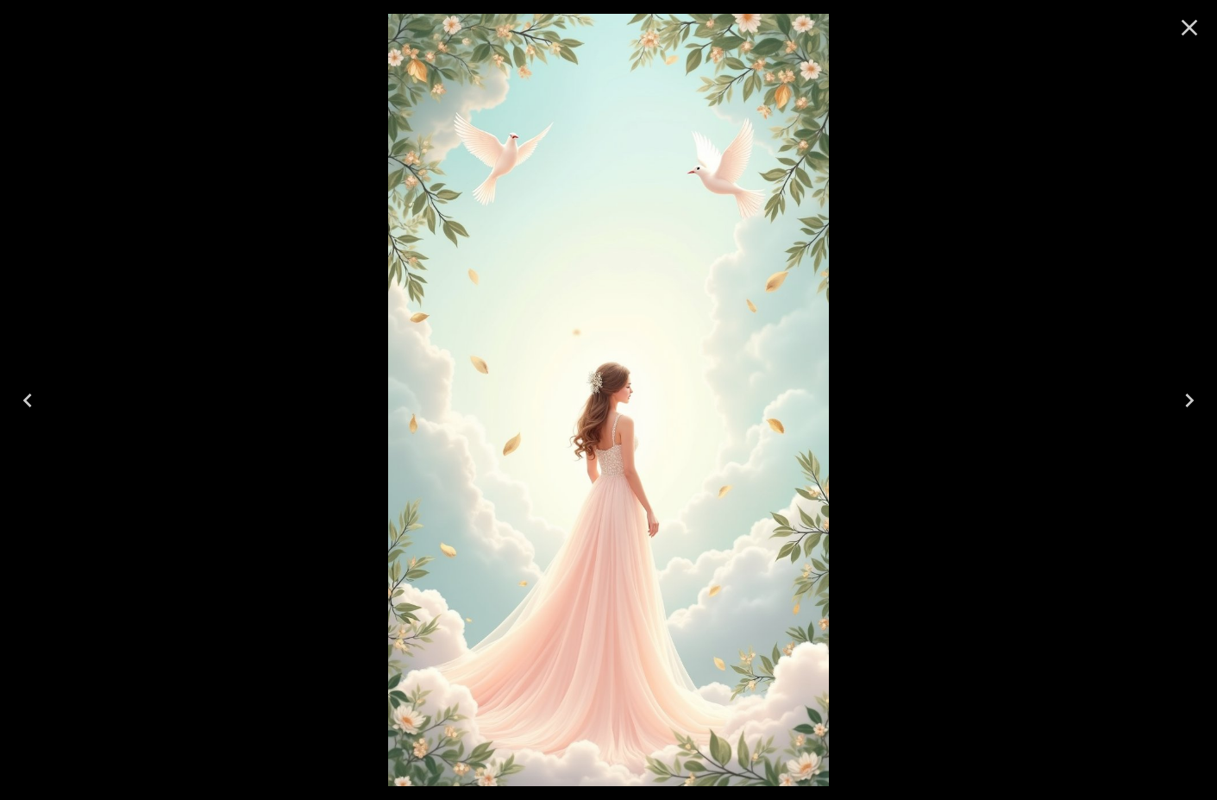
click at [1177, 403] on icon "Next" at bounding box center [1190, 401] width 28 height 28
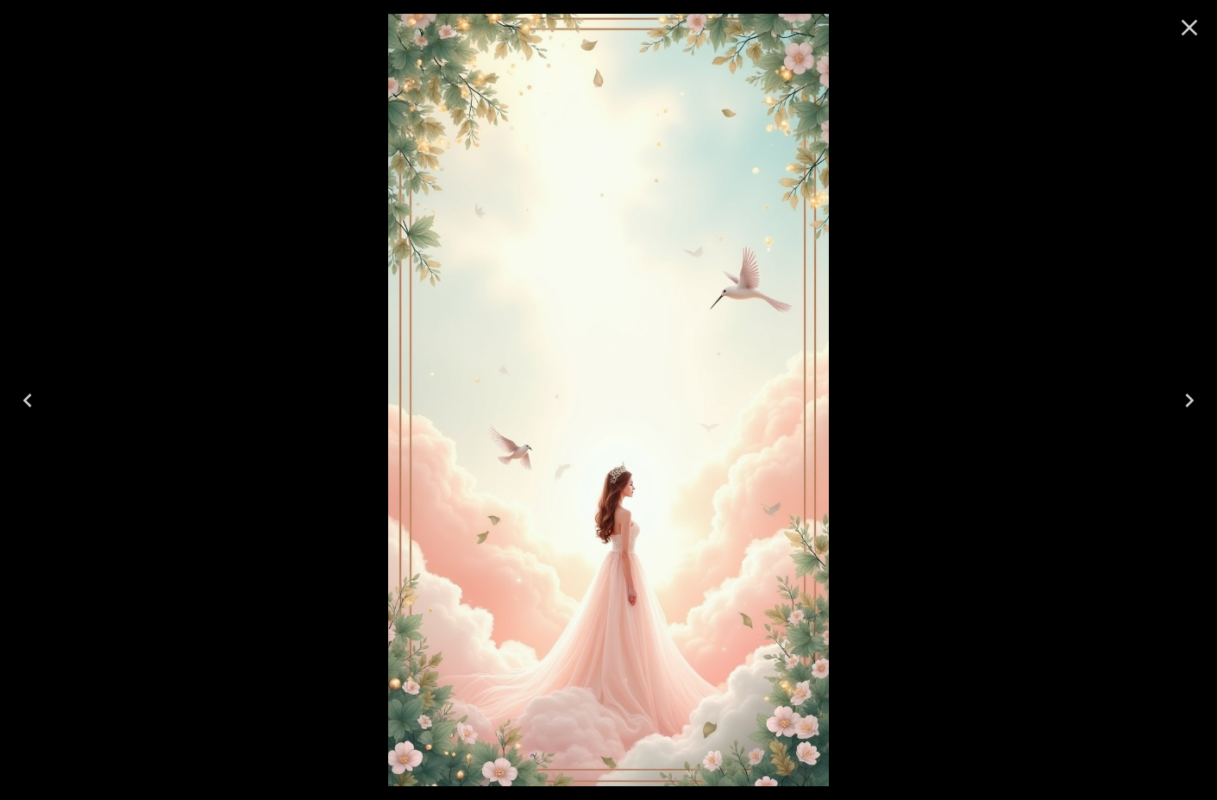
click at [1177, 403] on icon "Next" at bounding box center [1190, 401] width 28 height 28
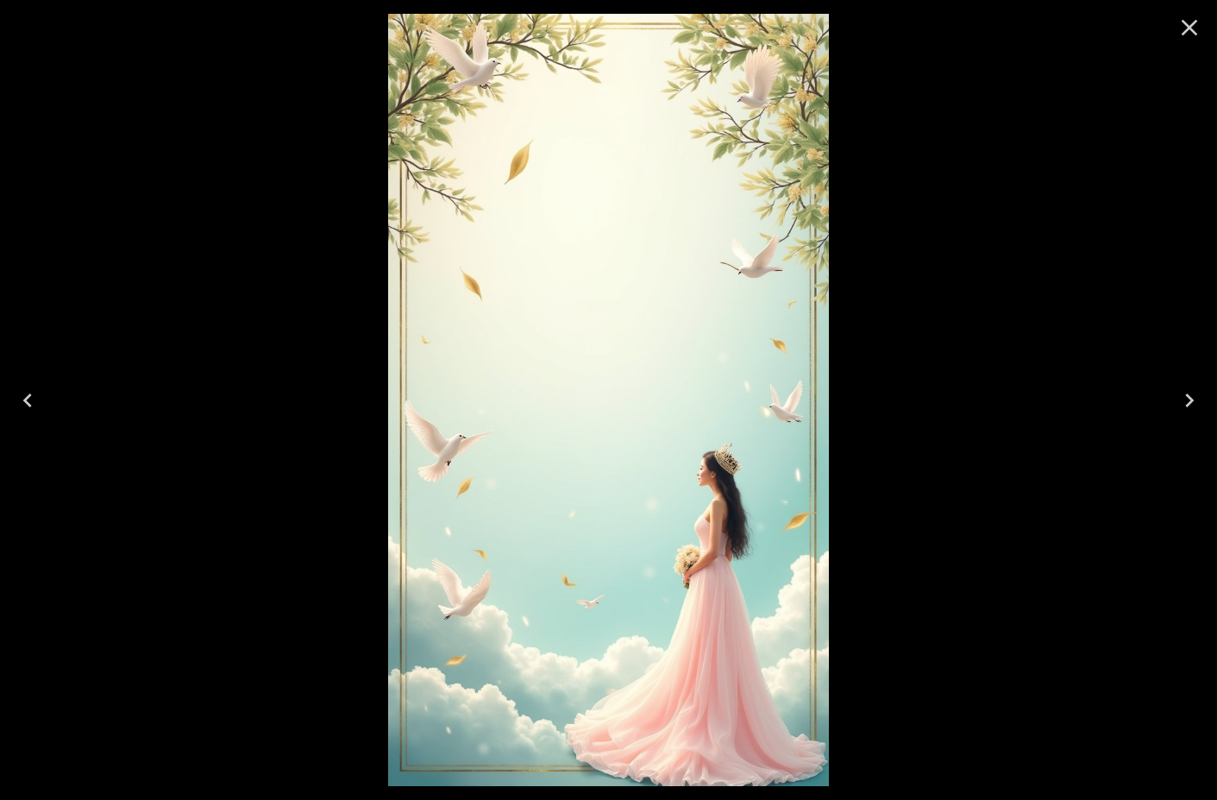
click at [1177, 403] on icon "Next" at bounding box center [1190, 401] width 28 height 28
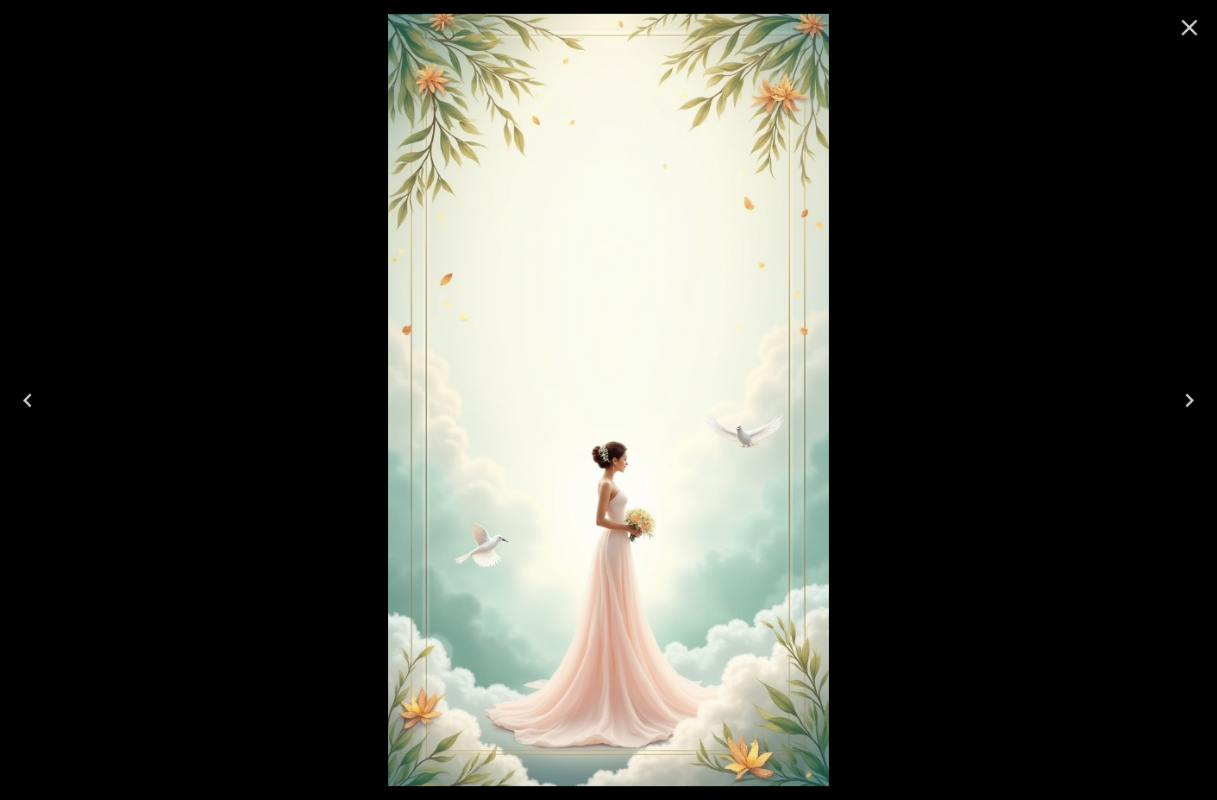
click at [1180, 28] on icon "Close" at bounding box center [1190, 28] width 28 height 28
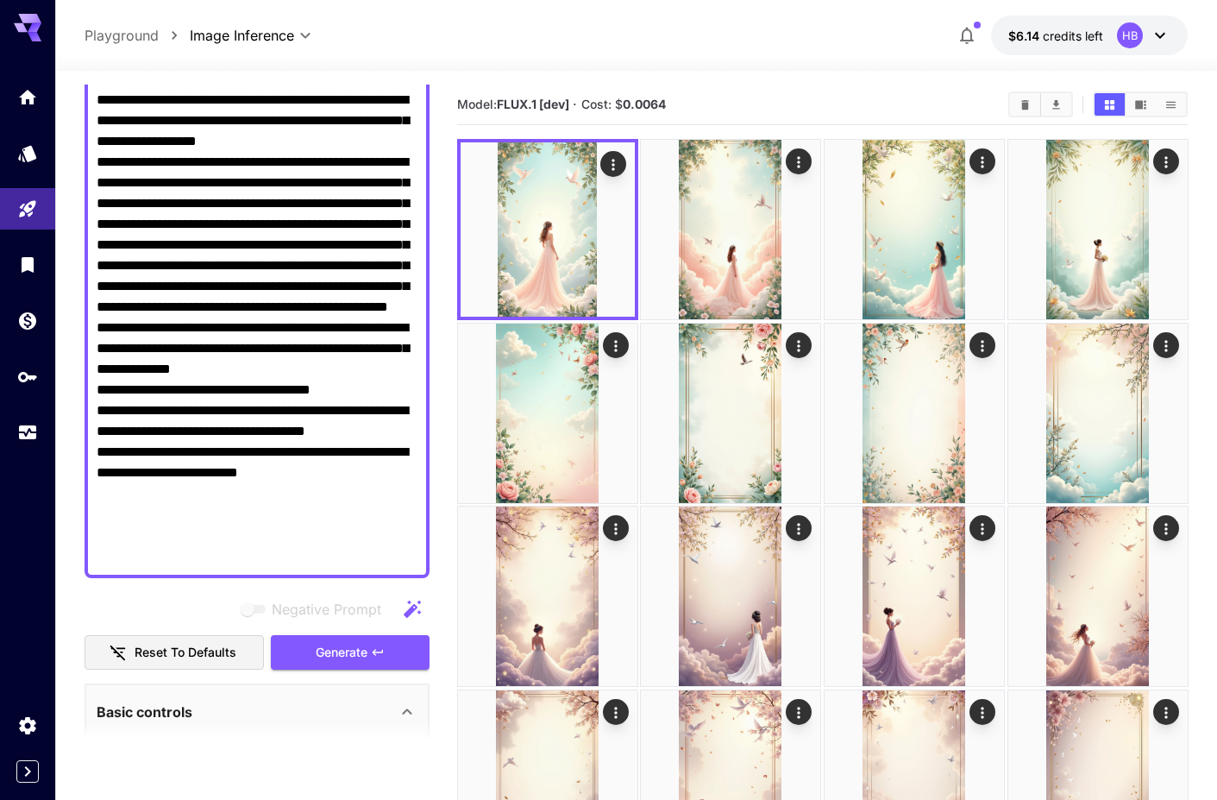
click at [292, 389] on textarea "Negative Prompt" at bounding box center [257, 276] width 321 height 580
click at [388, 367] on textarea "Negative Prompt" at bounding box center [257, 276] width 321 height 580
click at [112, 386] on textarea "Negative Prompt" at bounding box center [257, 276] width 321 height 580
drag, startPoint x: 396, startPoint y: 368, endPoint x: 384, endPoint y: 368, distance: 12.1
click at [384, 368] on textarea "Negative Prompt" at bounding box center [257, 276] width 321 height 580
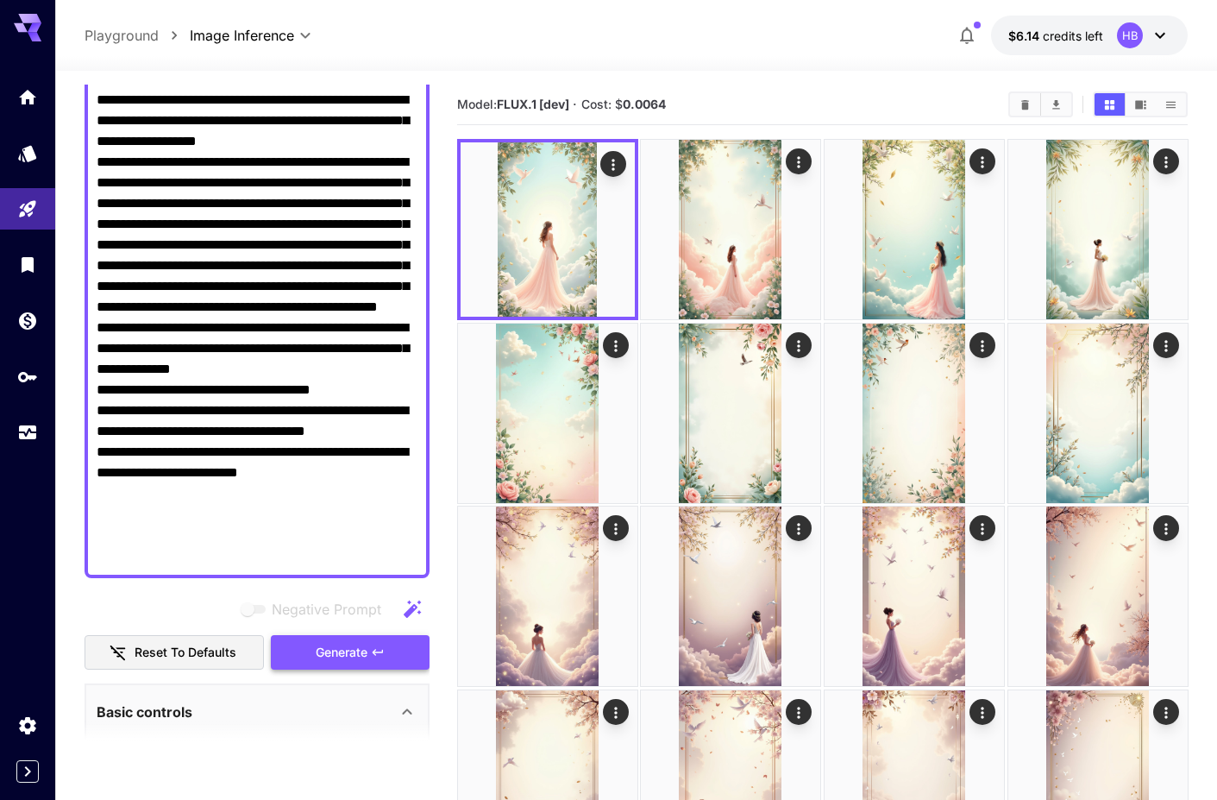
type textarea "**********"
click at [355, 652] on span "Generate" at bounding box center [342, 653] width 52 height 22
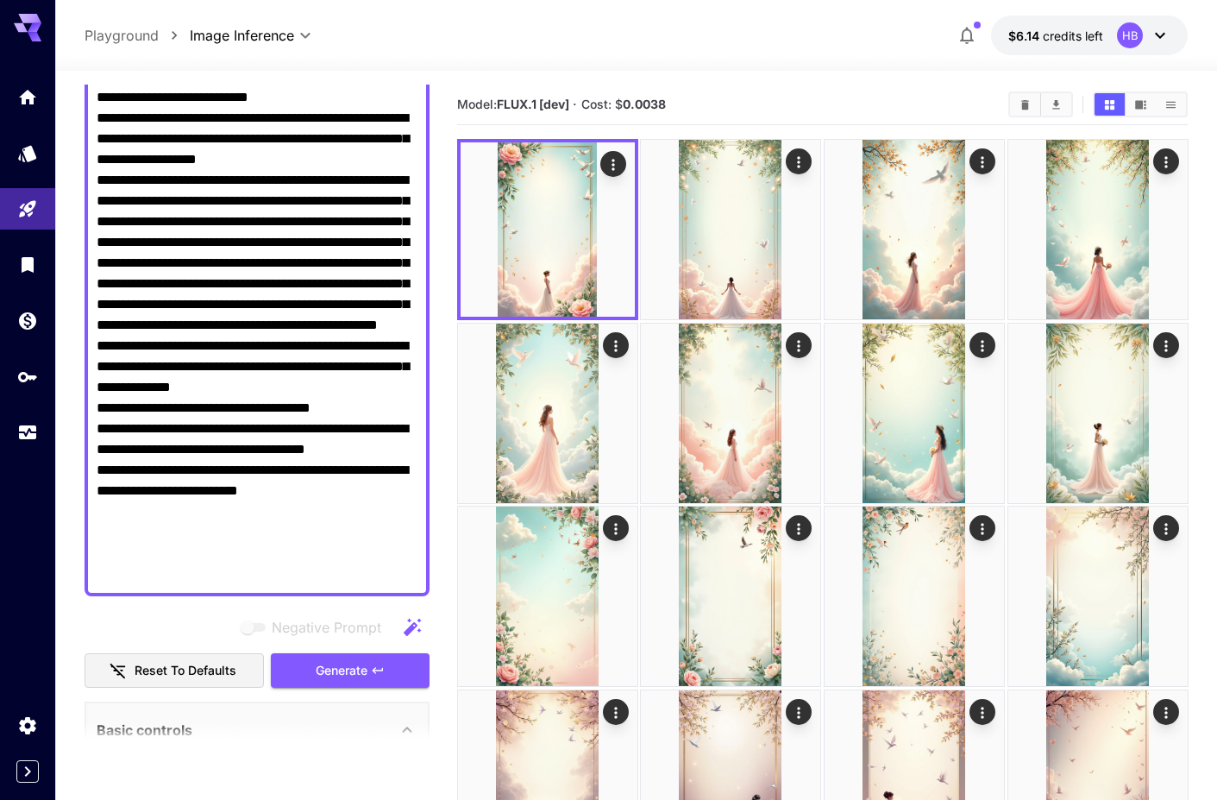
scroll to position [229, 0]
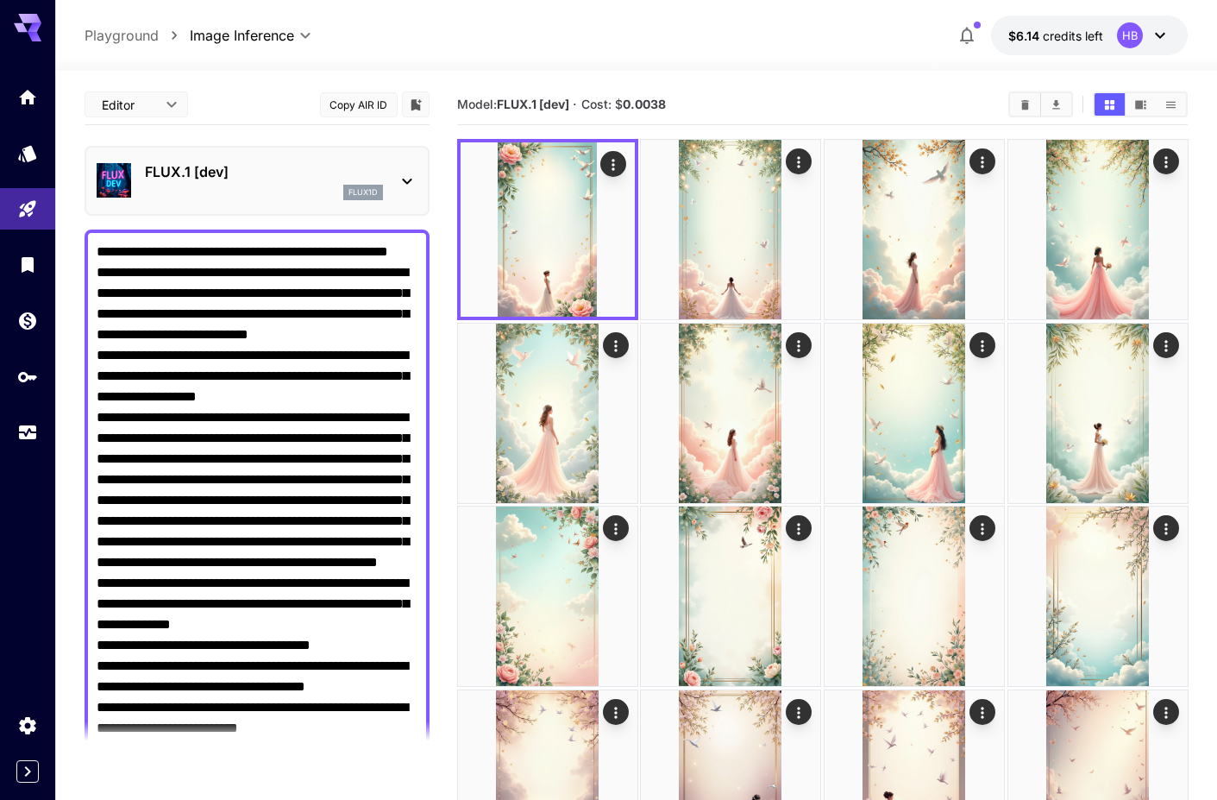
scroll to position [229, 0]
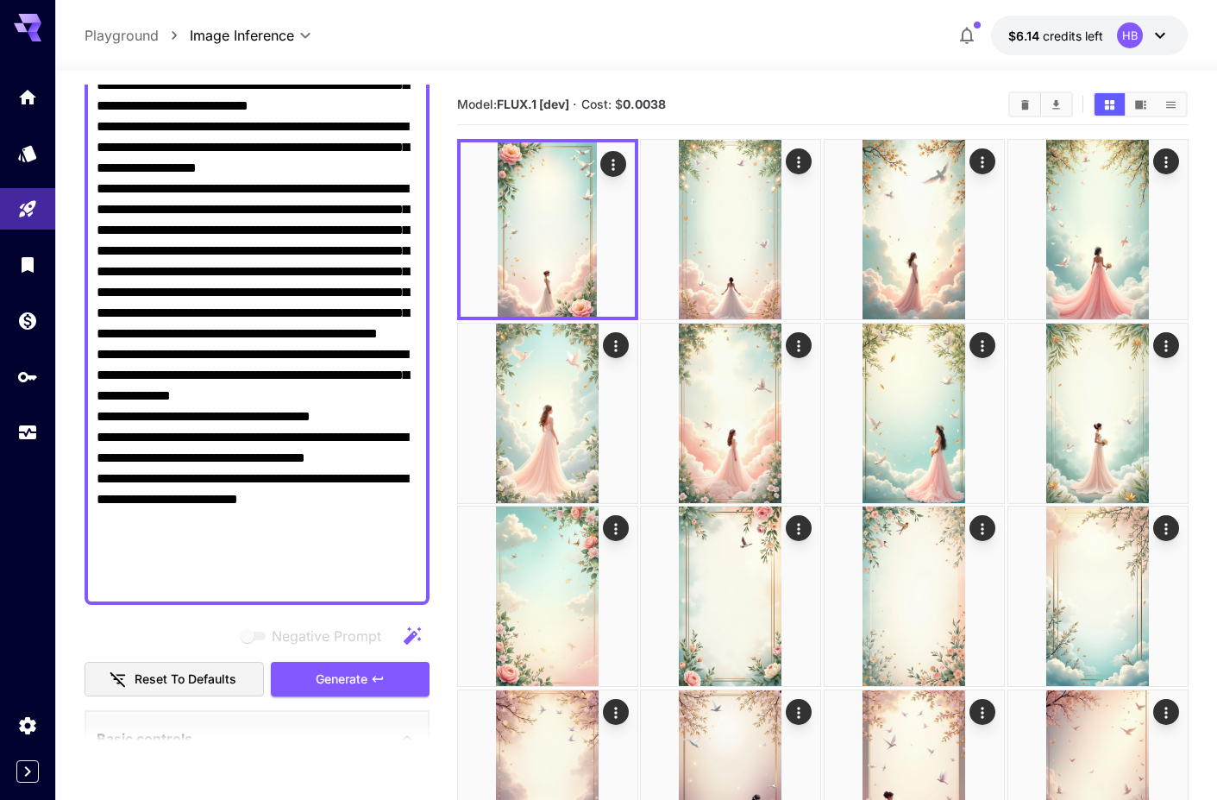
click at [243, 207] on textarea "Negative Prompt" at bounding box center [257, 303] width 321 height 580
click at [383, 394] on textarea "Negative Prompt" at bounding box center [257, 303] width 321 height 580
click at [365, 682] on span "Generate" at bounding box center [342, 680] width 52 height 22
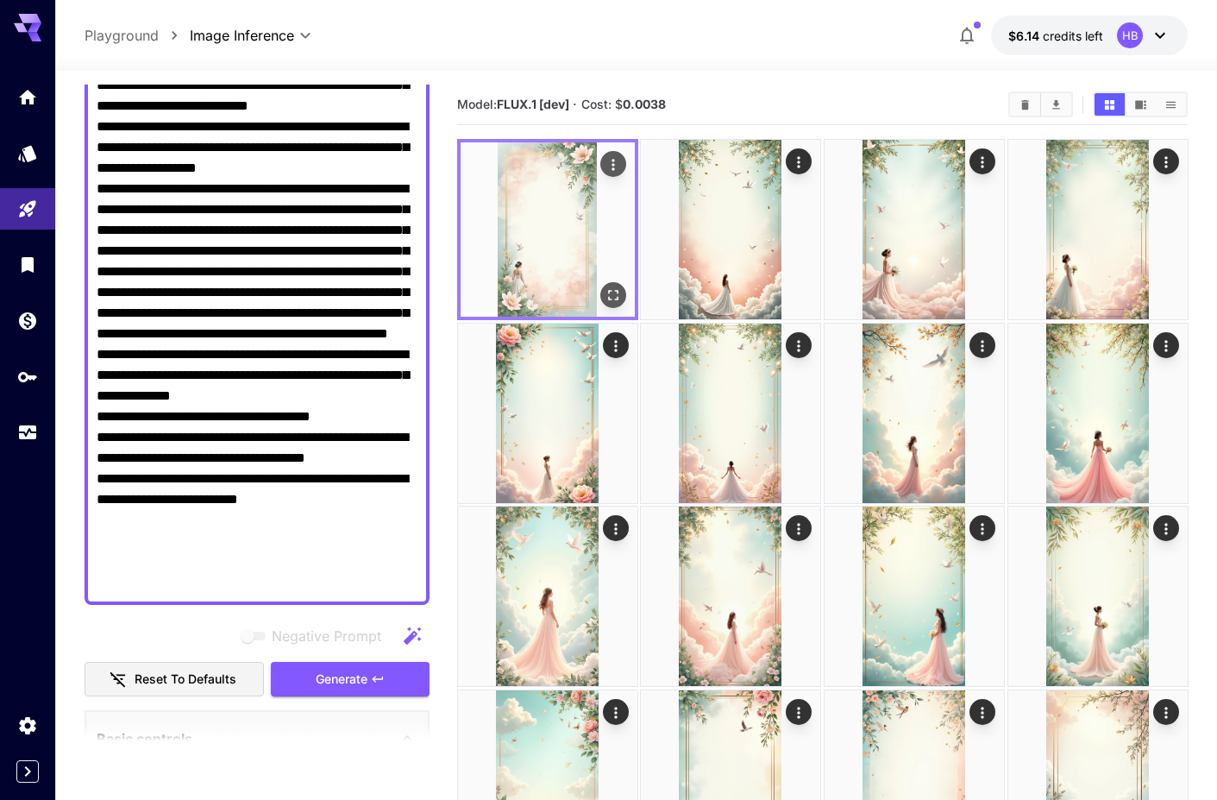
click at [614, 287] on icon "Open in fullscreen" at bounding box center [612, 294] width 17 height 17
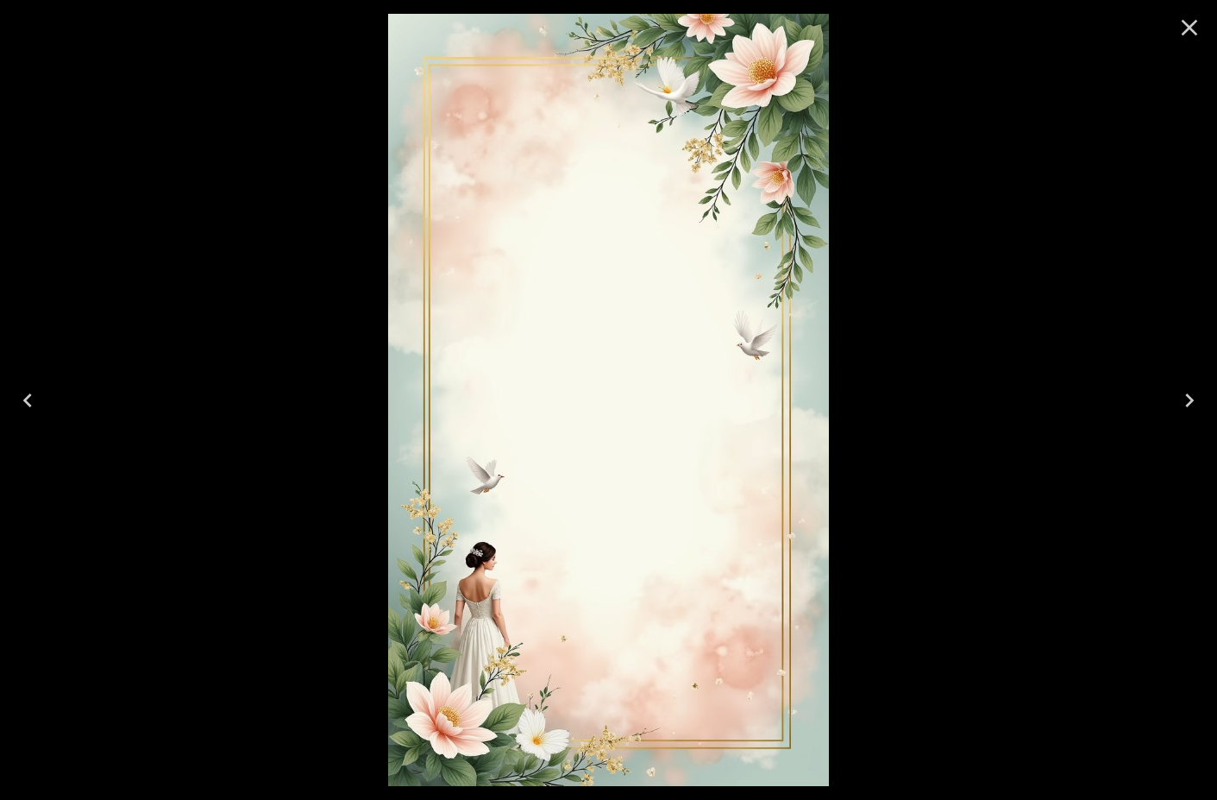
click at [1180, 399] on icon "Next" at bounding box center [1190, 401] width 28 height 28
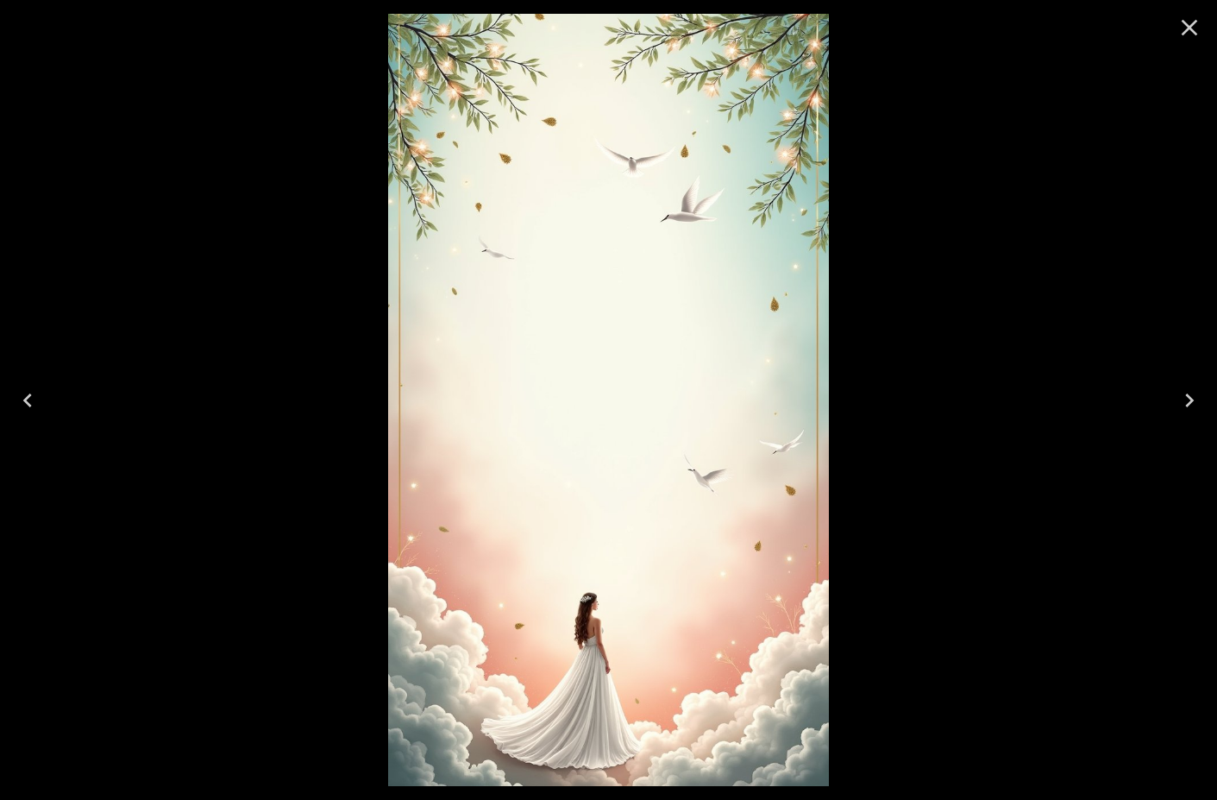
click at [1180, 399] on icon "Next" at bounding box center [1190, 401] width 28 height 28
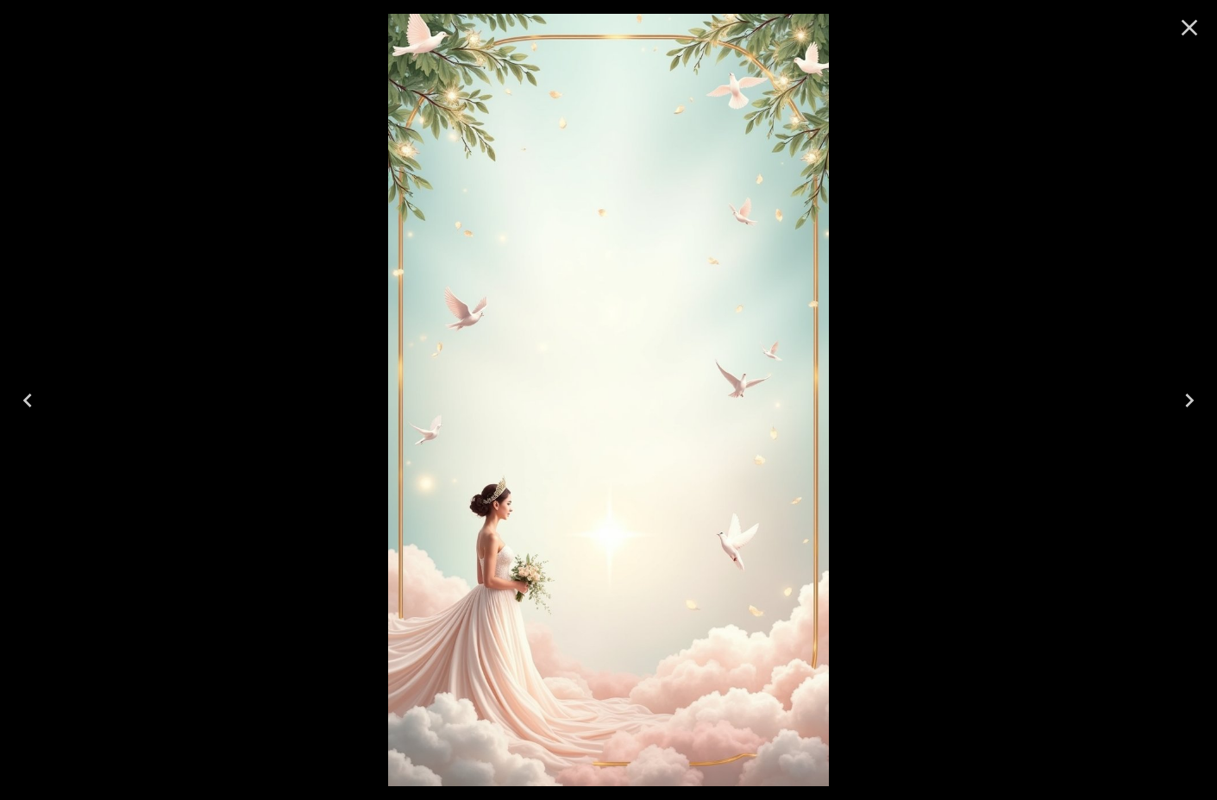
click at [1187, 34] on icon "Close" at bounding box center [1190, 28] width 28 height 28
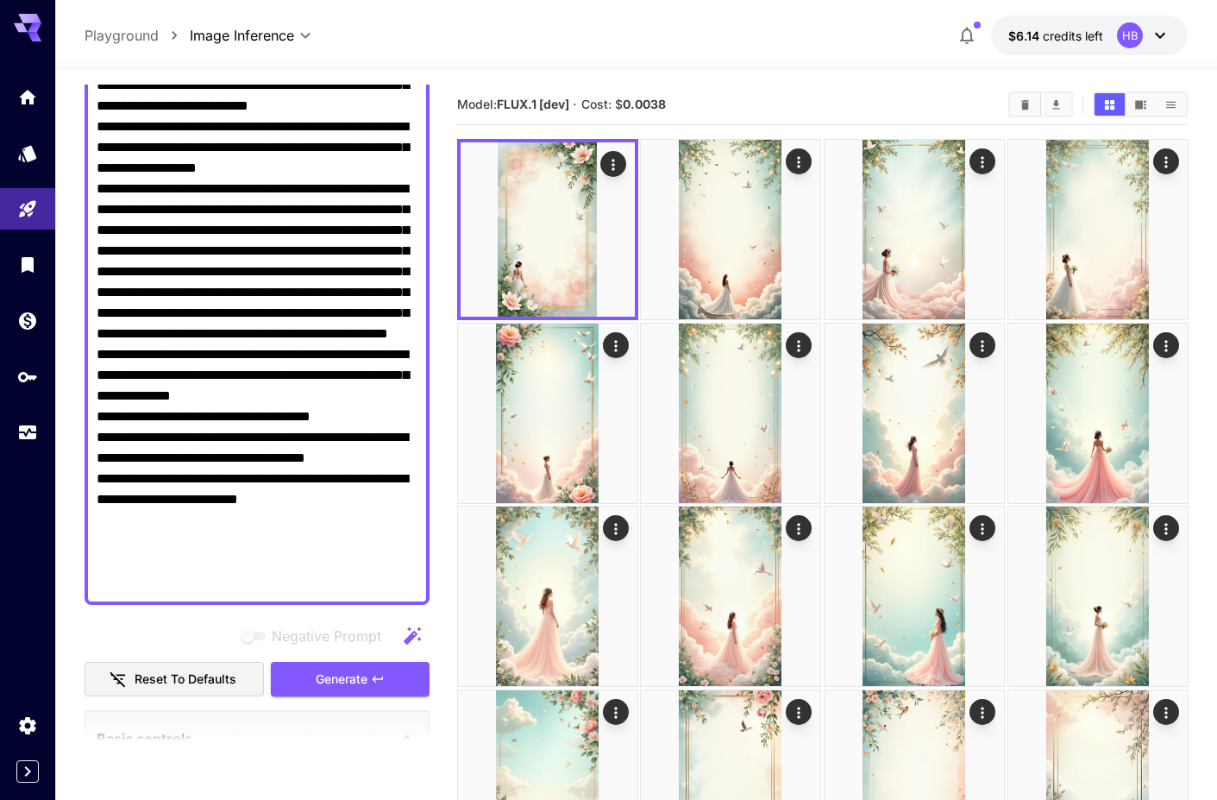
click at [402, 392] on textarea "Negative Prompt" at bounding box center [257, 303] width 321 height 580
click at [359, 685] on span "Generate" at bounding box center [342, 680] width 52 height 22
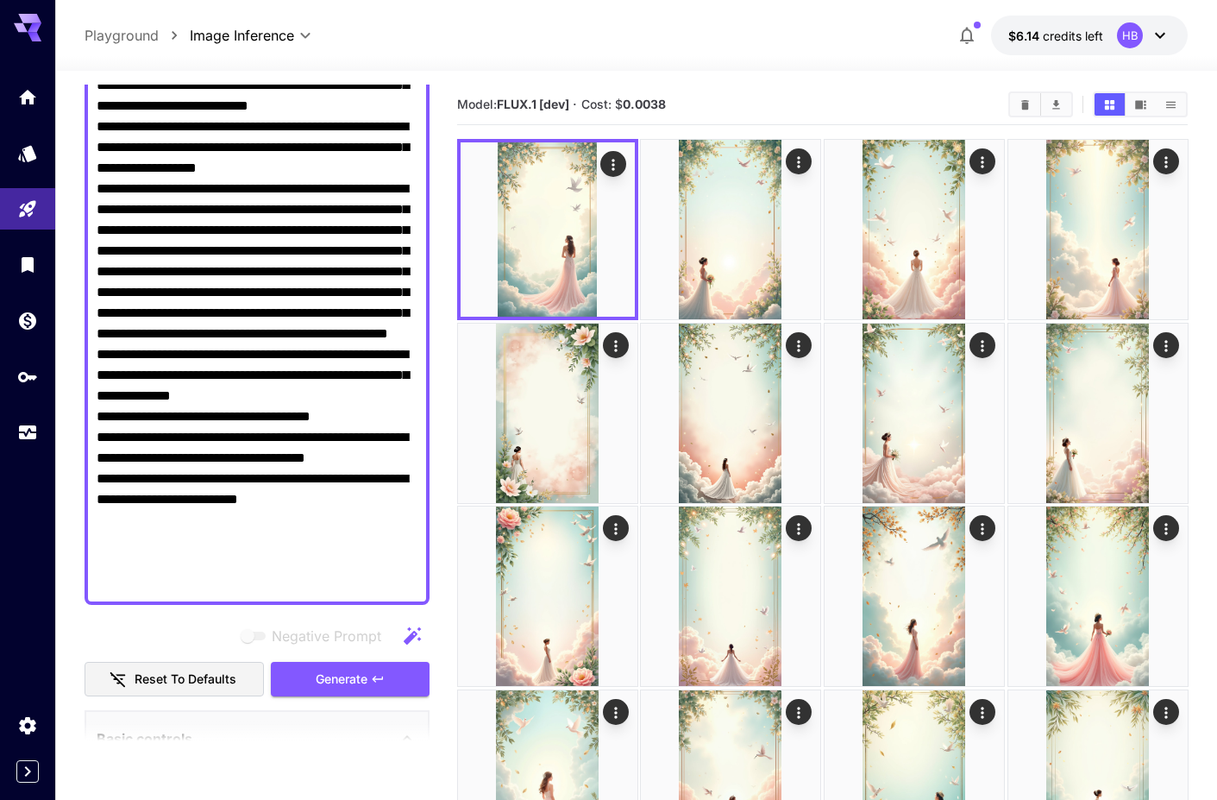
click at [397, 399] on textarea "Negative Prompt" at bounding box center [257, 303] width 321 height 580
click at [243, 211] on textarea "Negative Prompt" at bounding box center [257, 303] width 321 height 580
click at [344, 677] on span "Generate" at bounding box center [342, 680] width 52 height 22
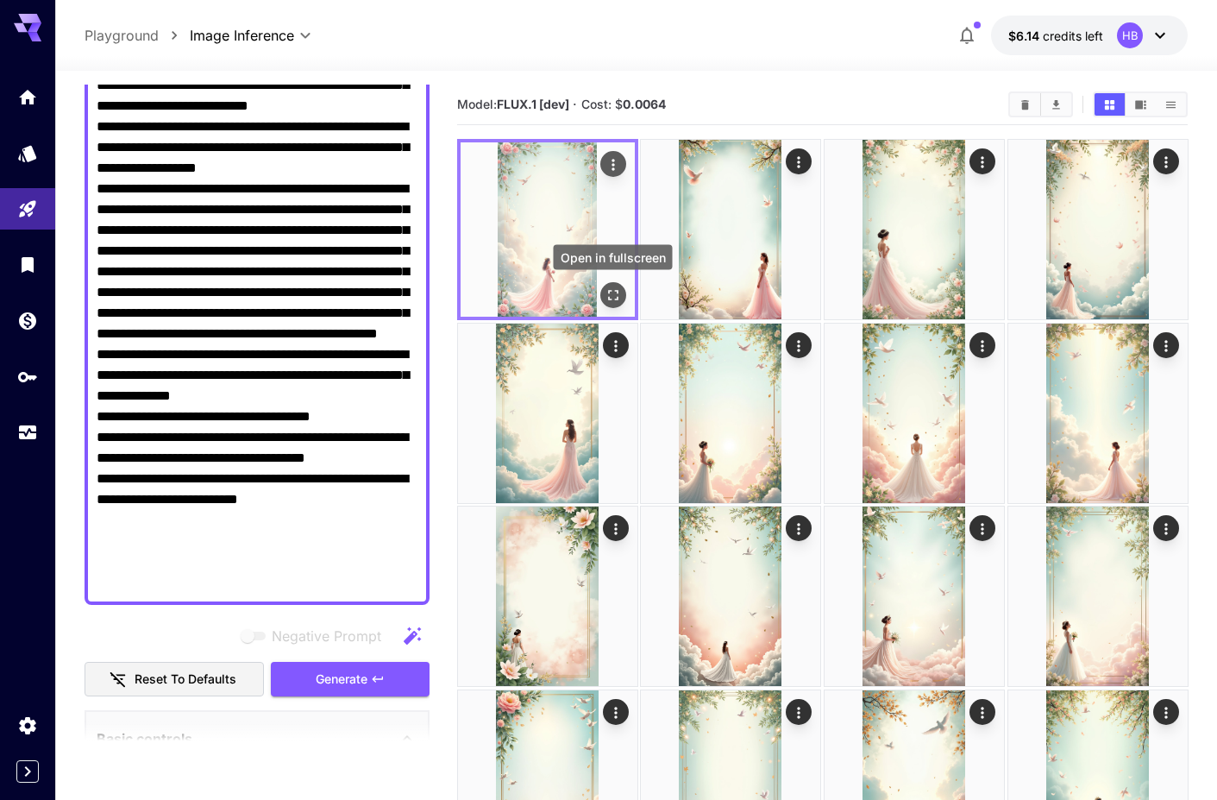
click at [613, 294] on icon "Open in fullscreen" at bounding box center [612, 294] width 17 height 17
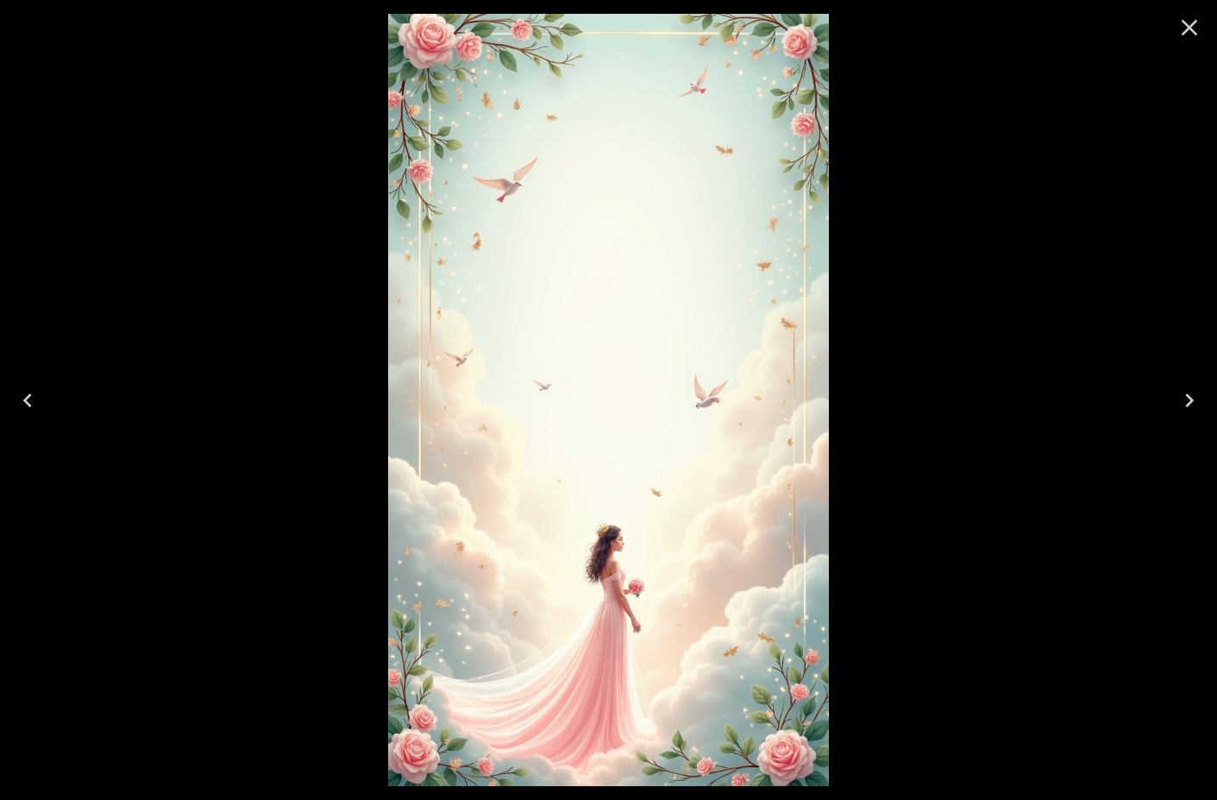
click at [1187, 399] on icon "Next" at bounding box center [1190, 401] width 28 height 28
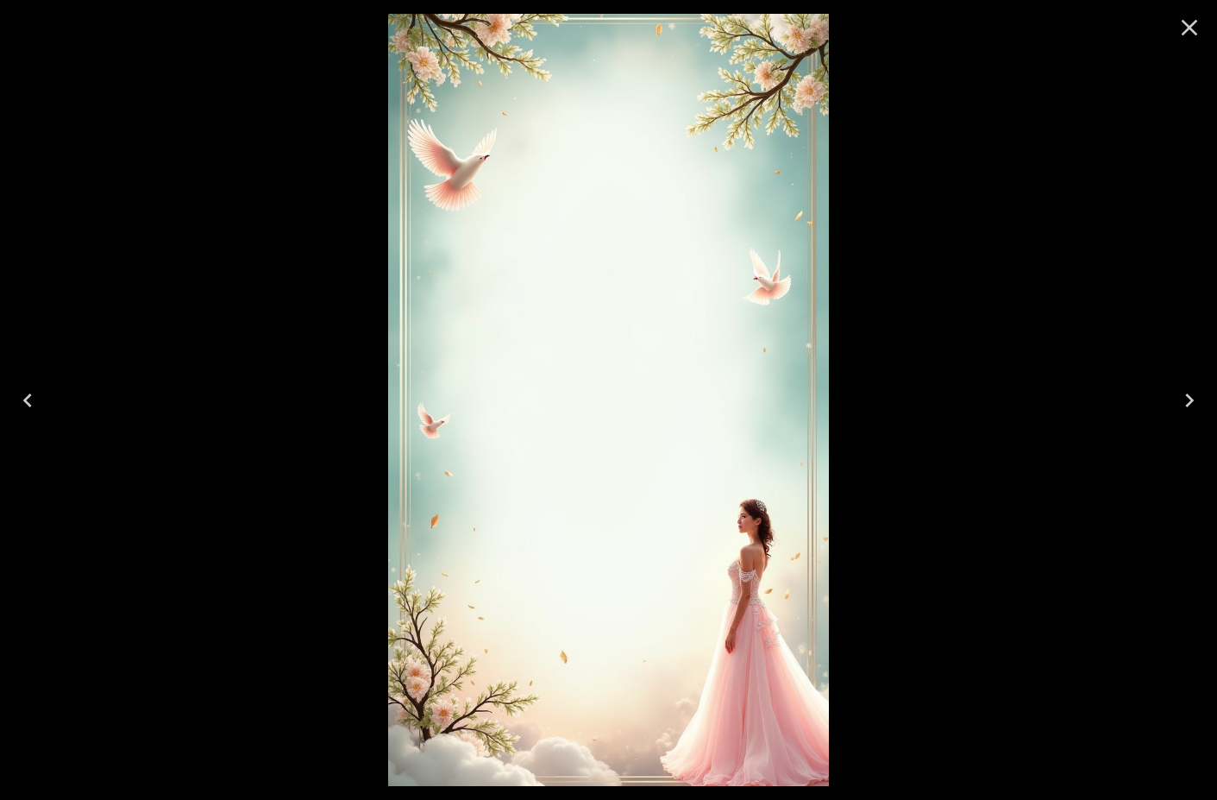
click at [1191, 399] on icon "Next" at bounding box center [1189, 400] width 9 height 14
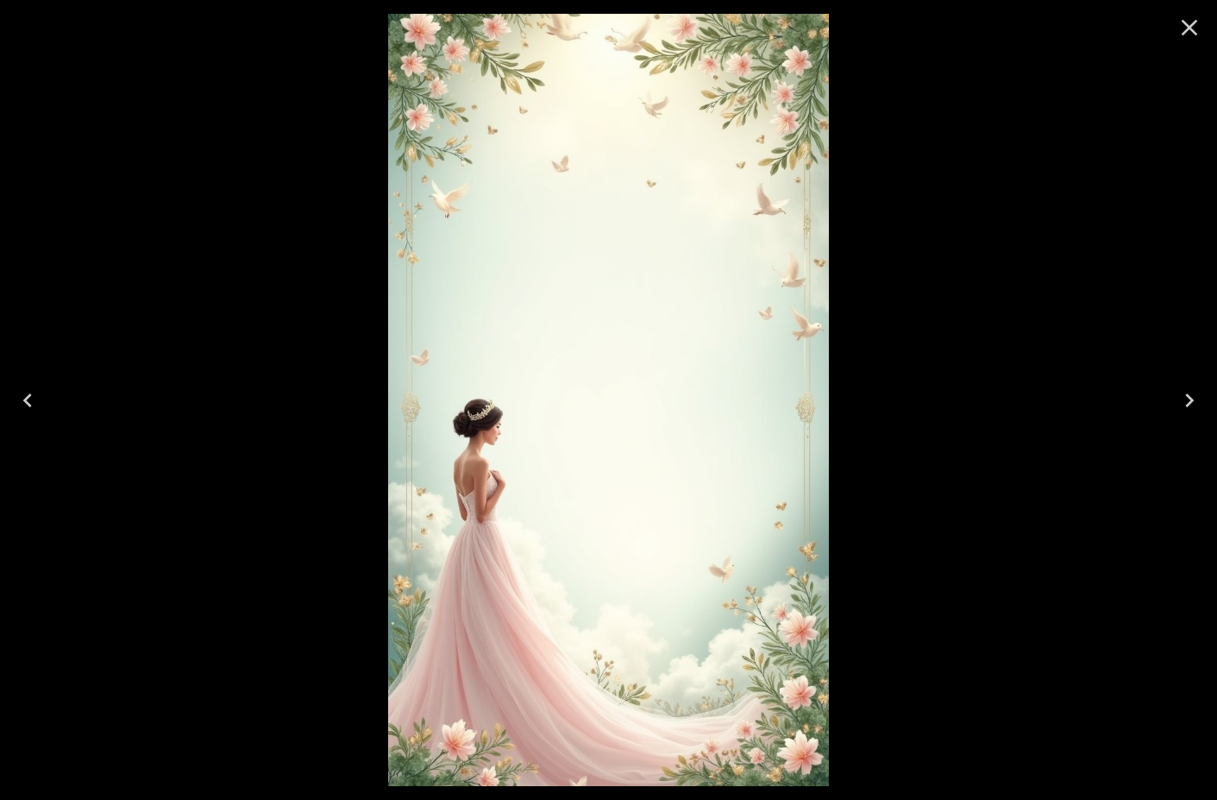
click at [1191, 399] on icon "Next" at bounding box center [1189, 400] width 9 height 14
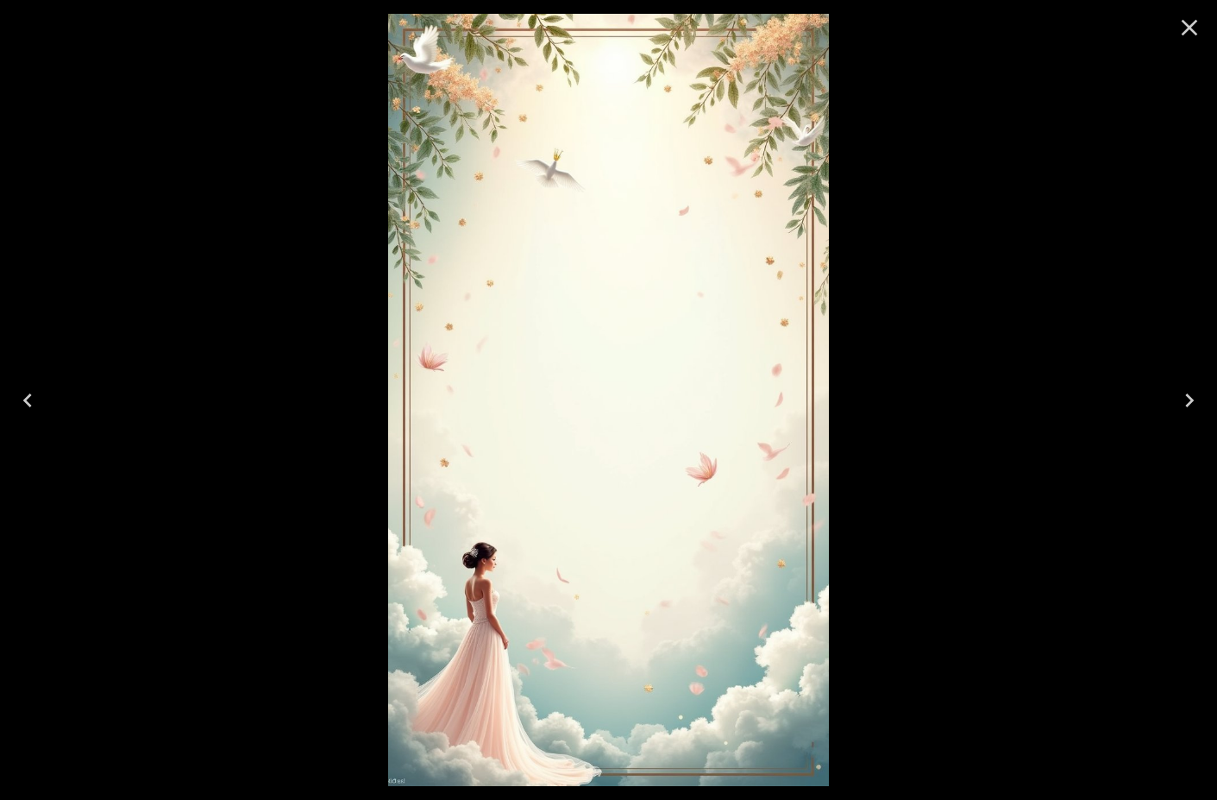
click at [1198, 30] on icon "Close" at bounding box center [1190, 28] width 28 height 28
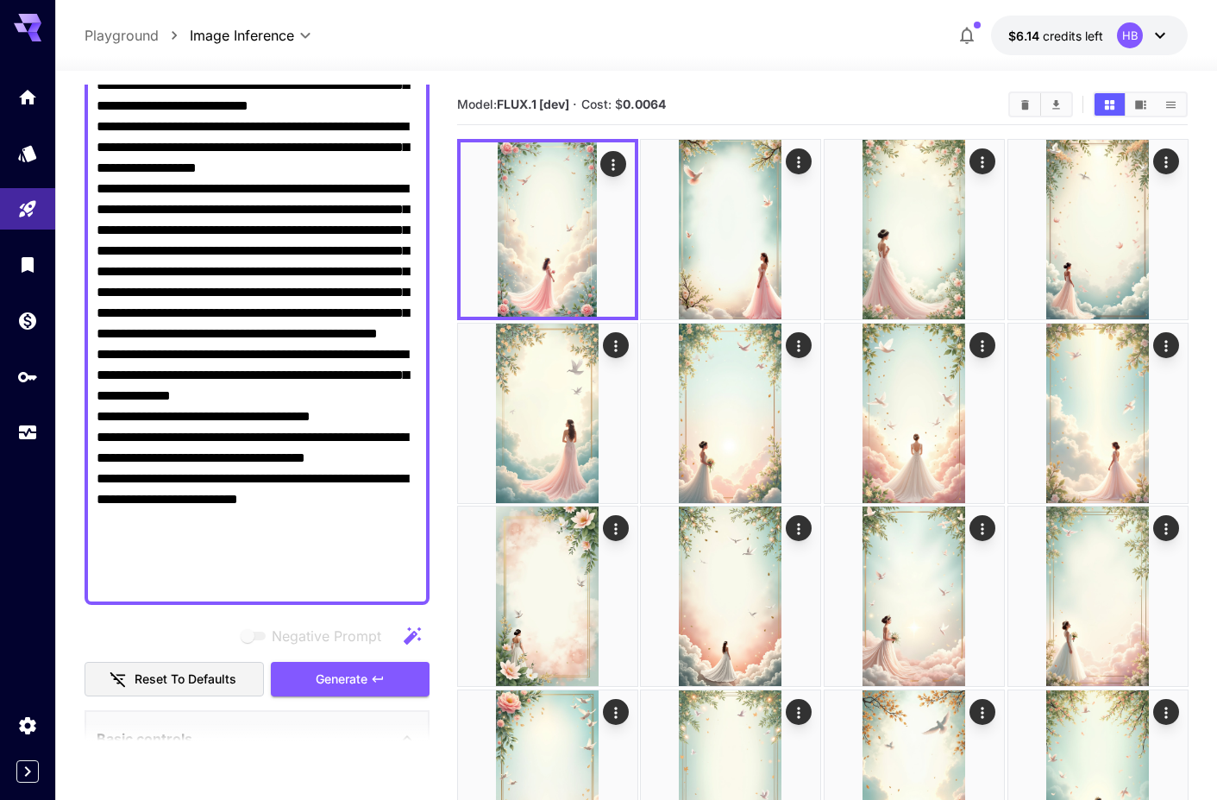
click at [384, 394] on textarea "Negative Prompt" at bounding box center [257, 303] width 321 height 580
click at [239, 211] on textarea "Negative Prompt" at bounding box center [257, 303] width 321 height 580
click at [376, 399] on textarea "Negative Prompt" at bounding box center [257, 303] width 321 height 580
paste textarea "*"
click at [168, 419] on textarea "Negative Prompt" at bounding box center [257, 303] width 321 height 580
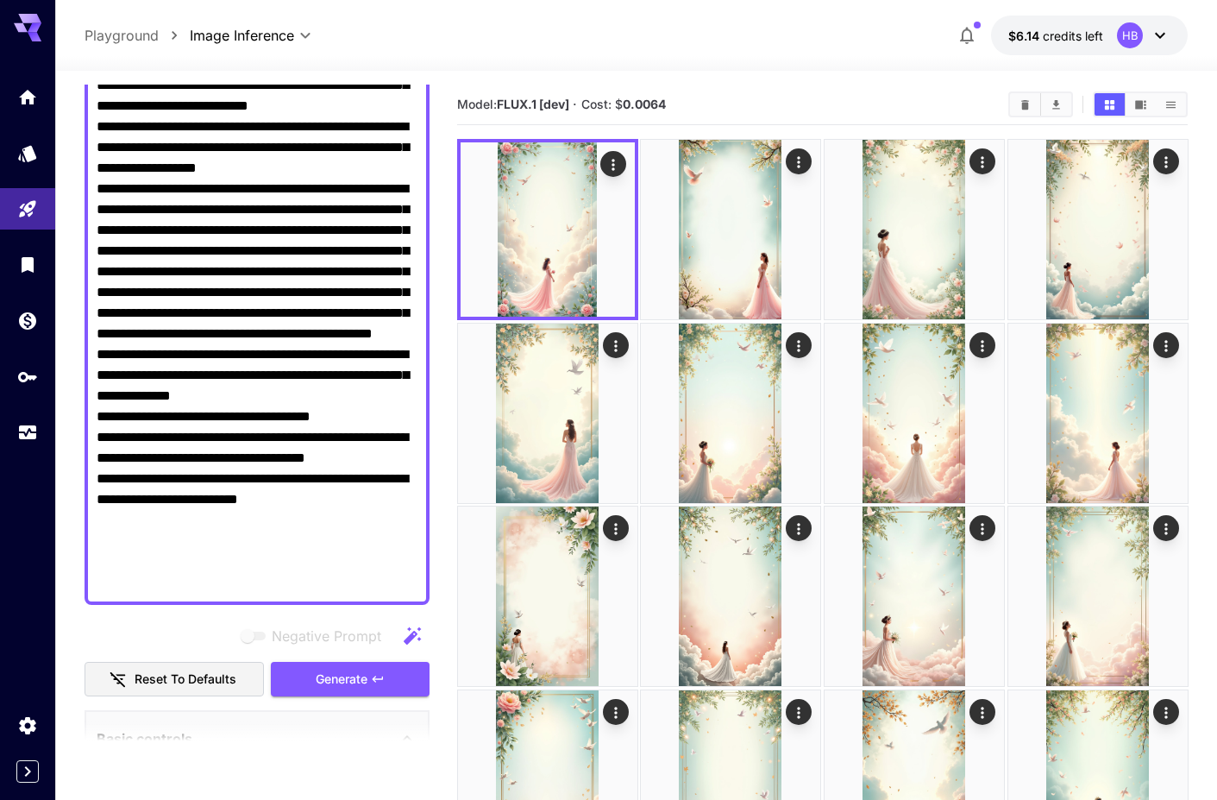
click at [97, 433] on textarea "Negative Prompt" at bounding box center [257, 303] width 321 height 580
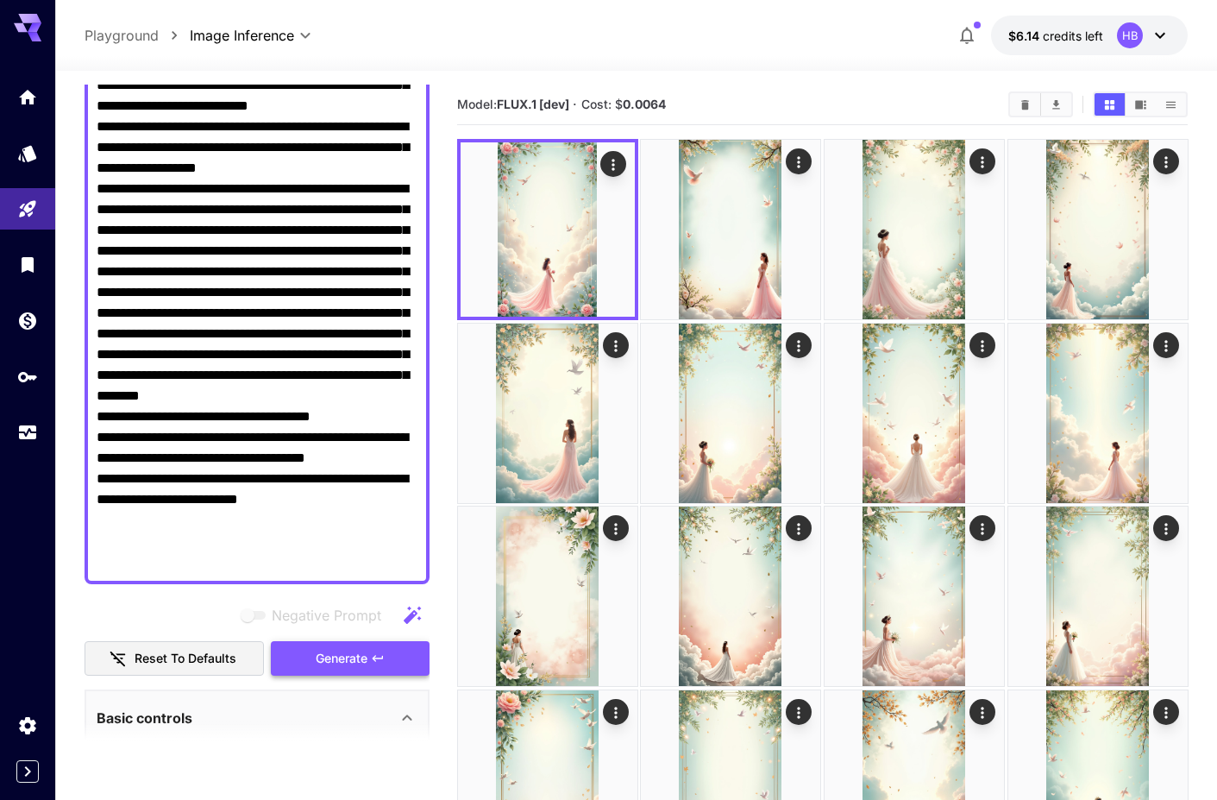
click at [353, 654] on span "Generate" at bounding box center [342, 659] width 52 height 22
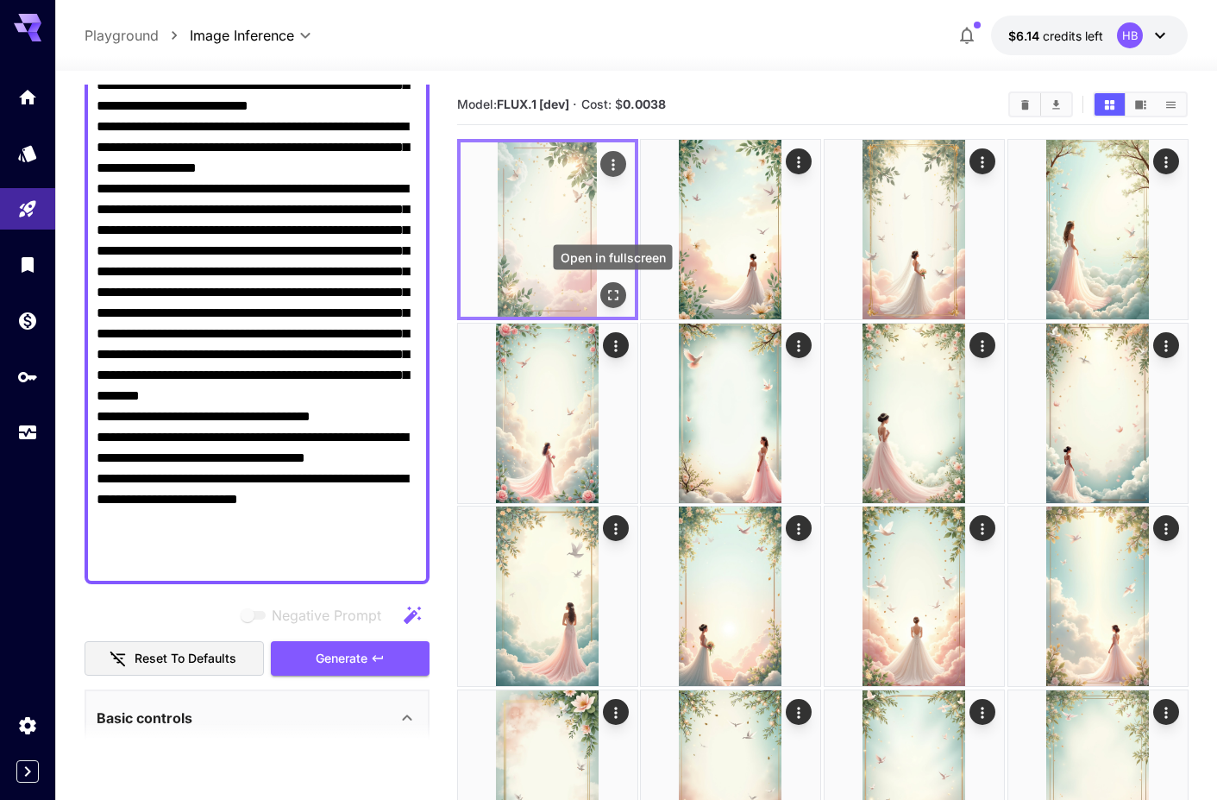
click at [613, 294] on icon "Open in fullscreen" at bounding box center [612, 294] width 17 height 17
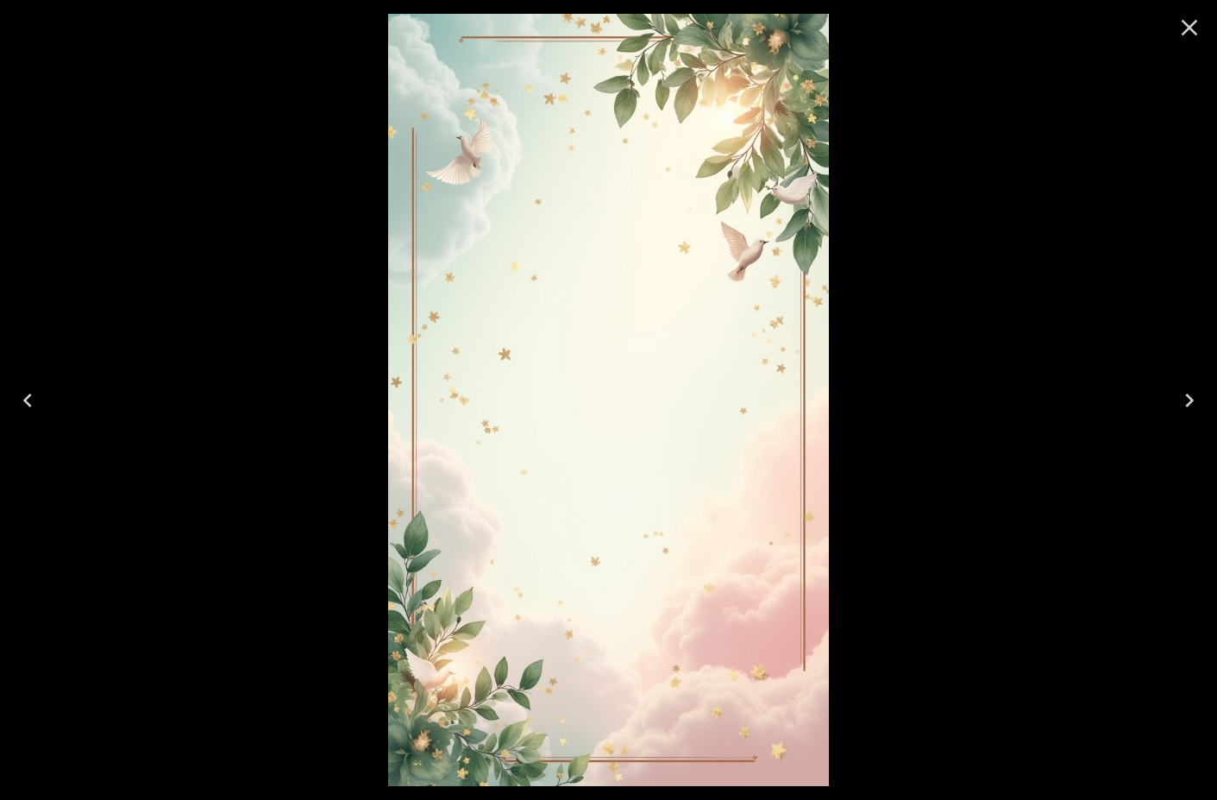
click at [1187, 406] on icon "Next" at bounding box center [1189, 400] width 9 height 14
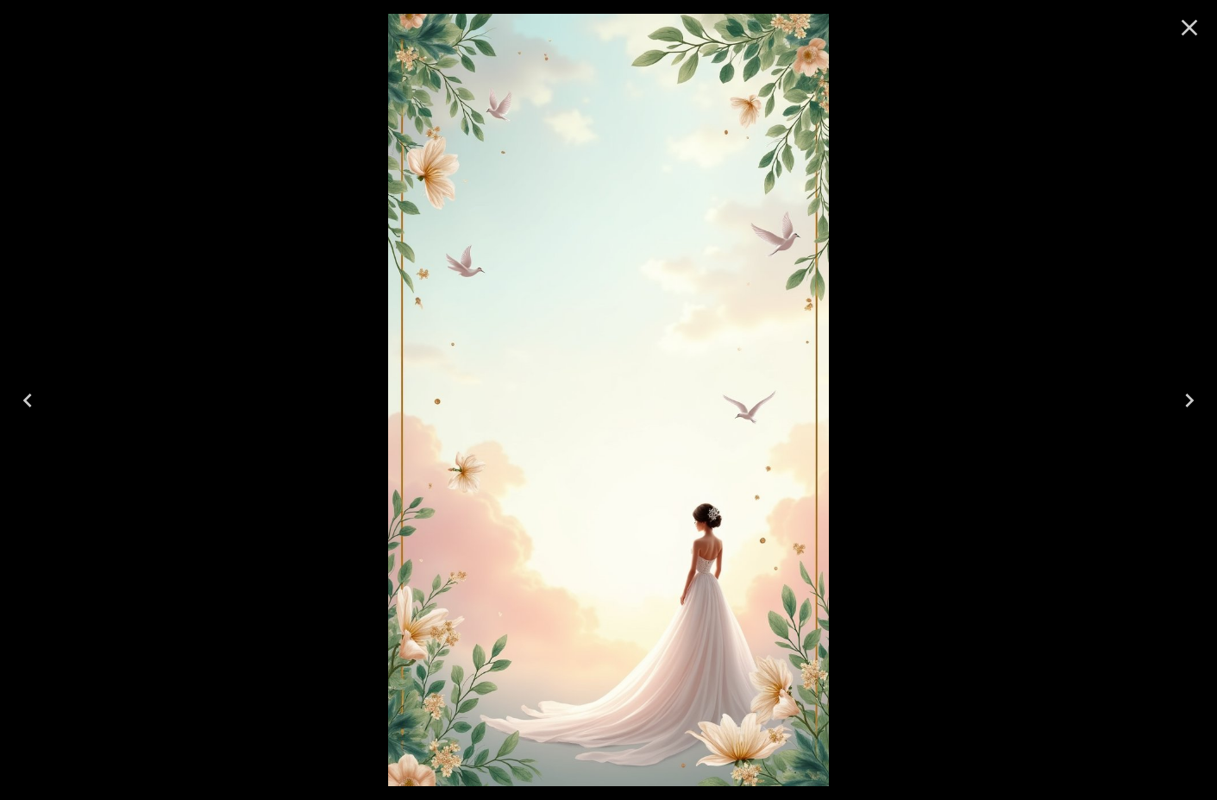
click at [1187, 406] on icon "Next" at bounding box center [1189, 400] width 9 height 14
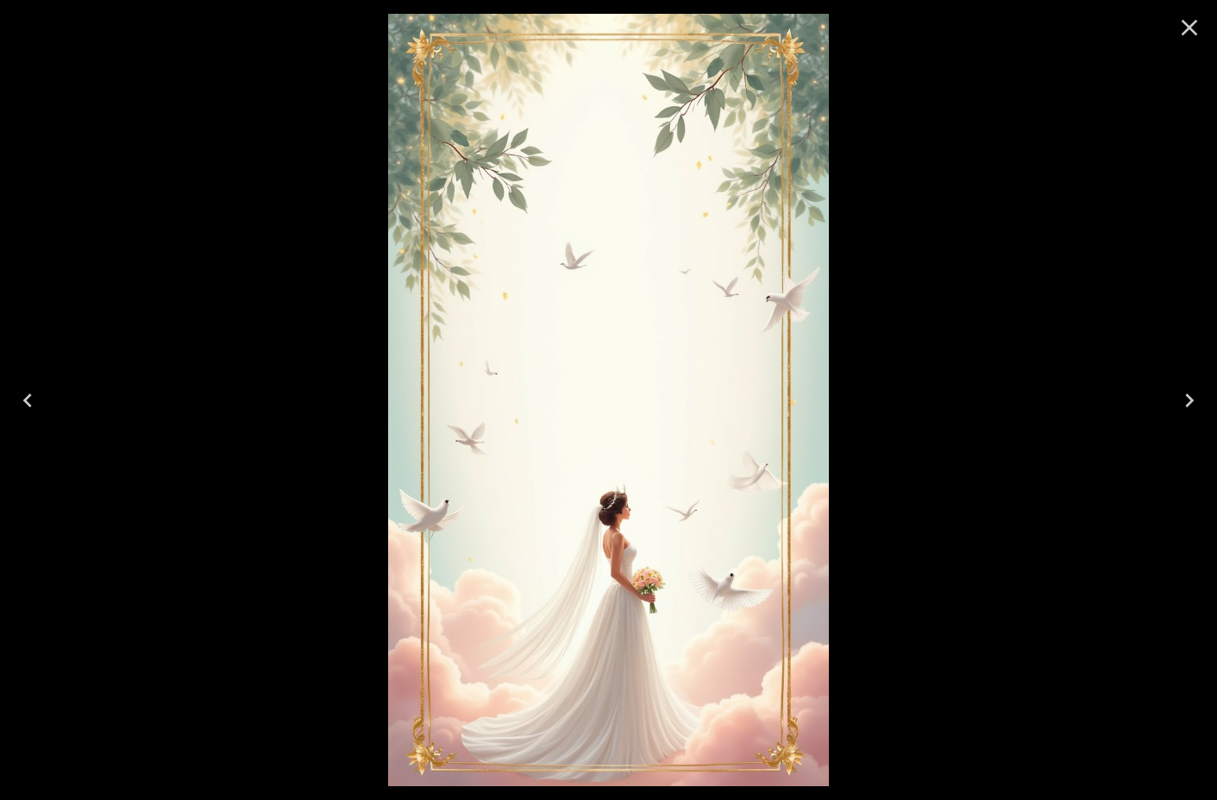
click at [1187, 406] on icon "Next" at bounding box center [1189, 400] width 9 height 14
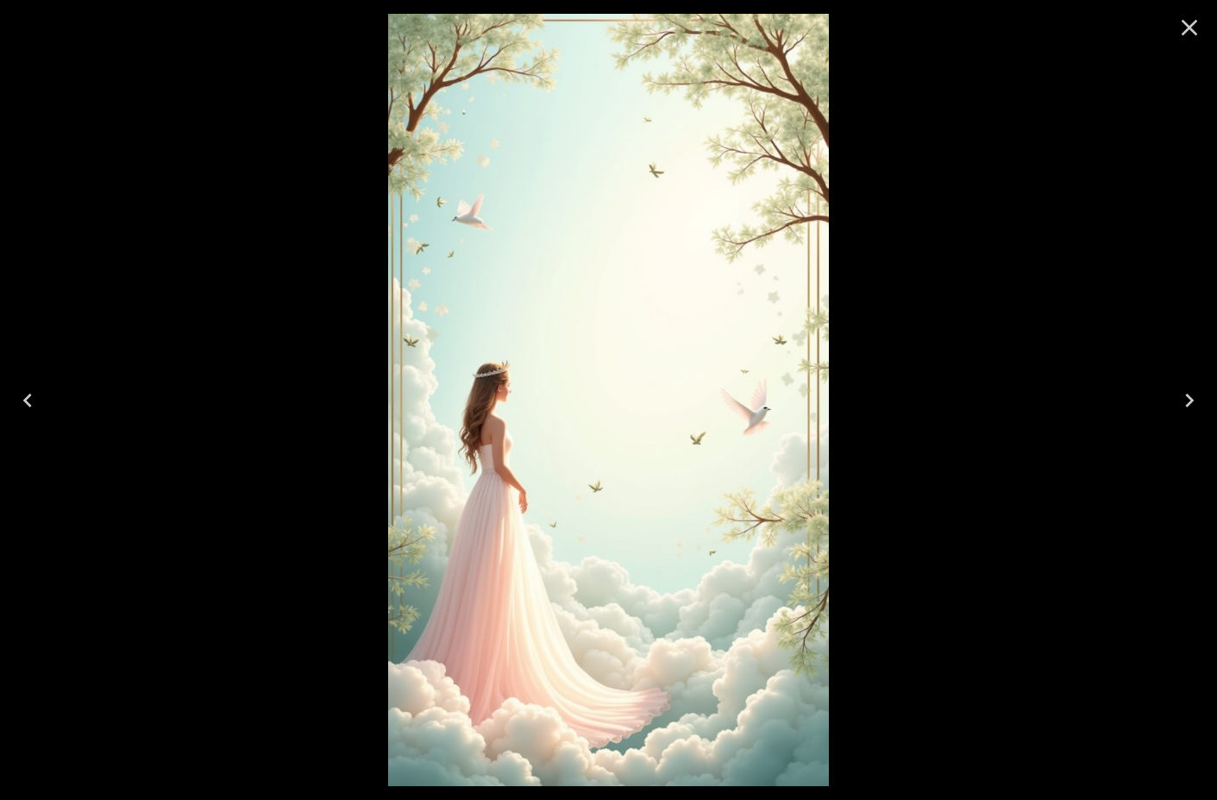
click at [1179, 31] on icon "Close" at bounding box center [1190, 28] width 28 height 28
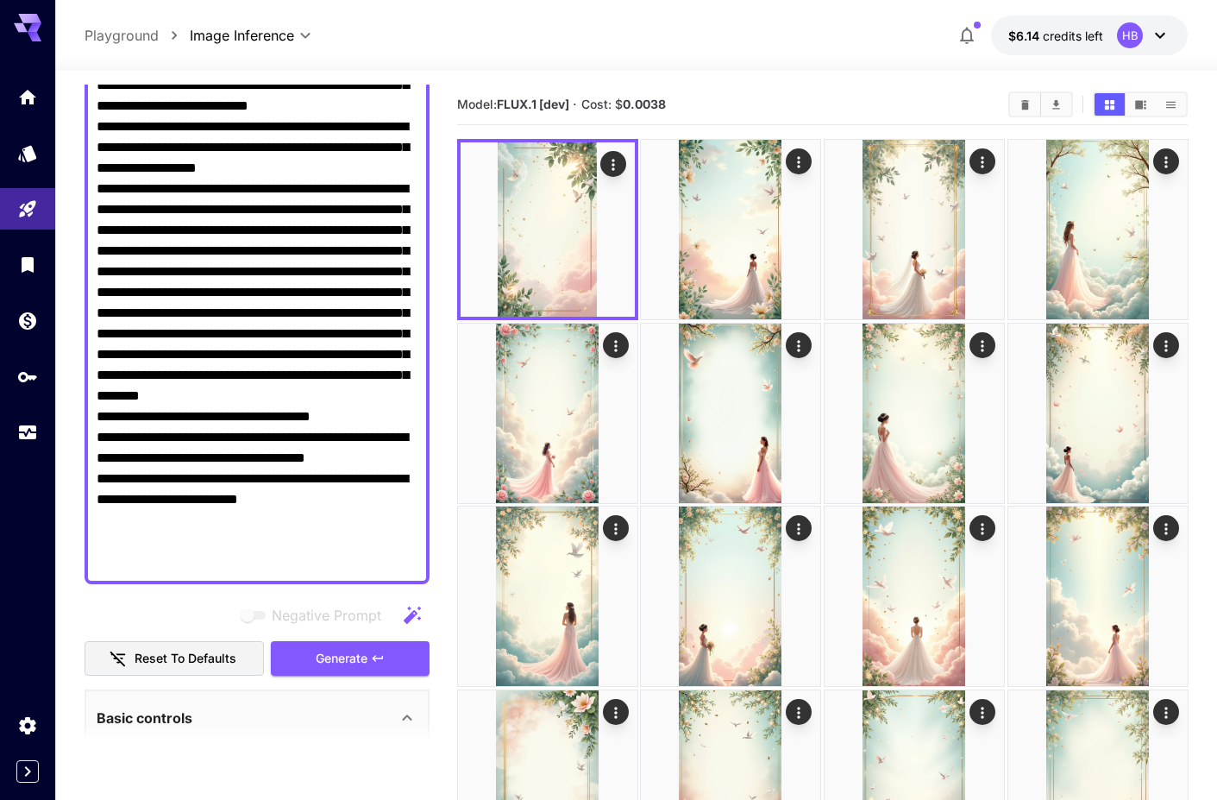
click at [394, 389] on textarea "Negative Prompt" at bounding box center [257, 292] width 321 height 559
type textarea "**********"
click at [355, 652] on span "Generate" at bounding box center [342, 659] width 52 height 22
